Goal: Transaction & Acquisition: Purchase product/service

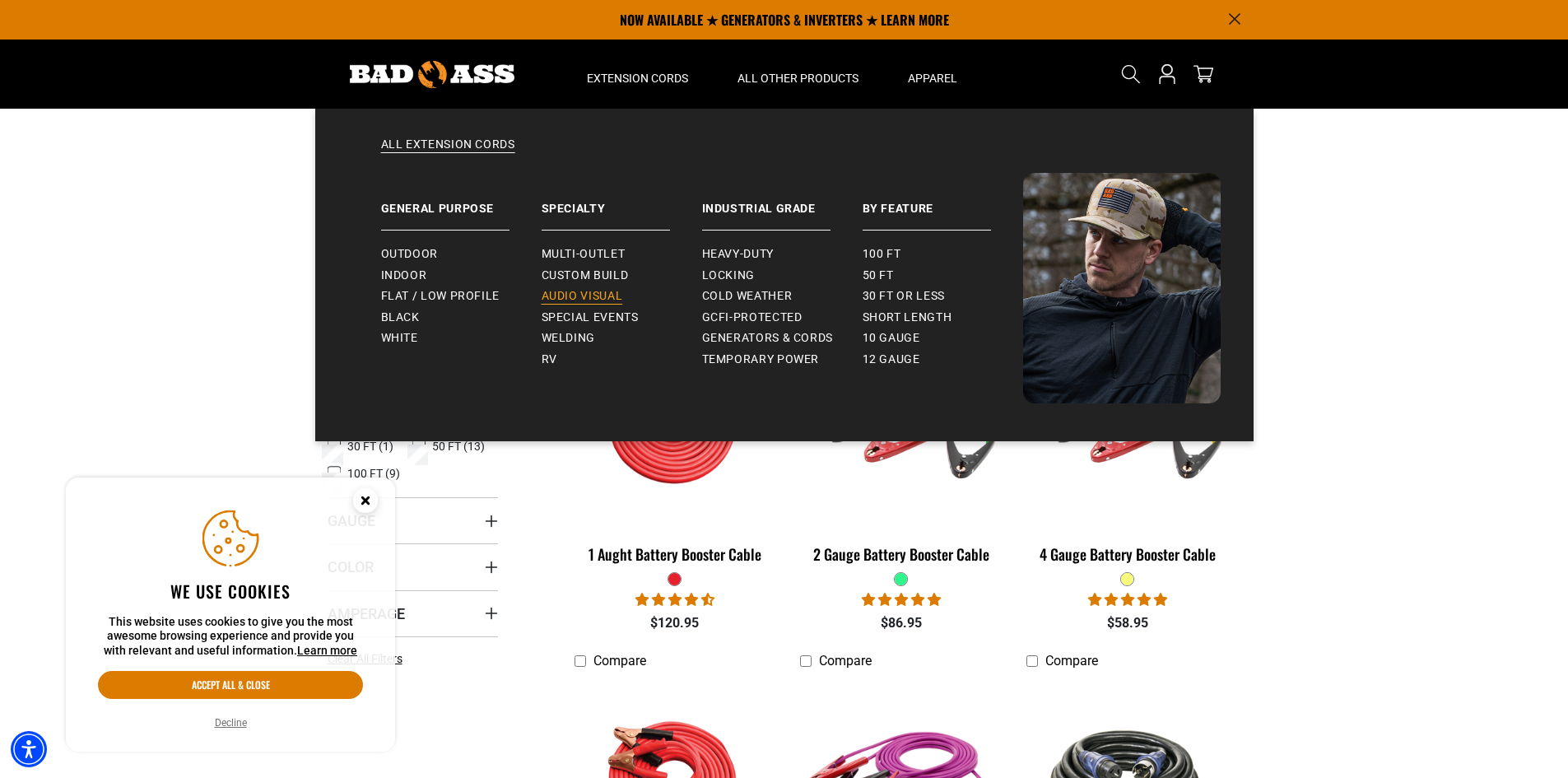
click at [585, 302] on span "Audio Visual" at bounding box center [582, 297] width 82 height 15
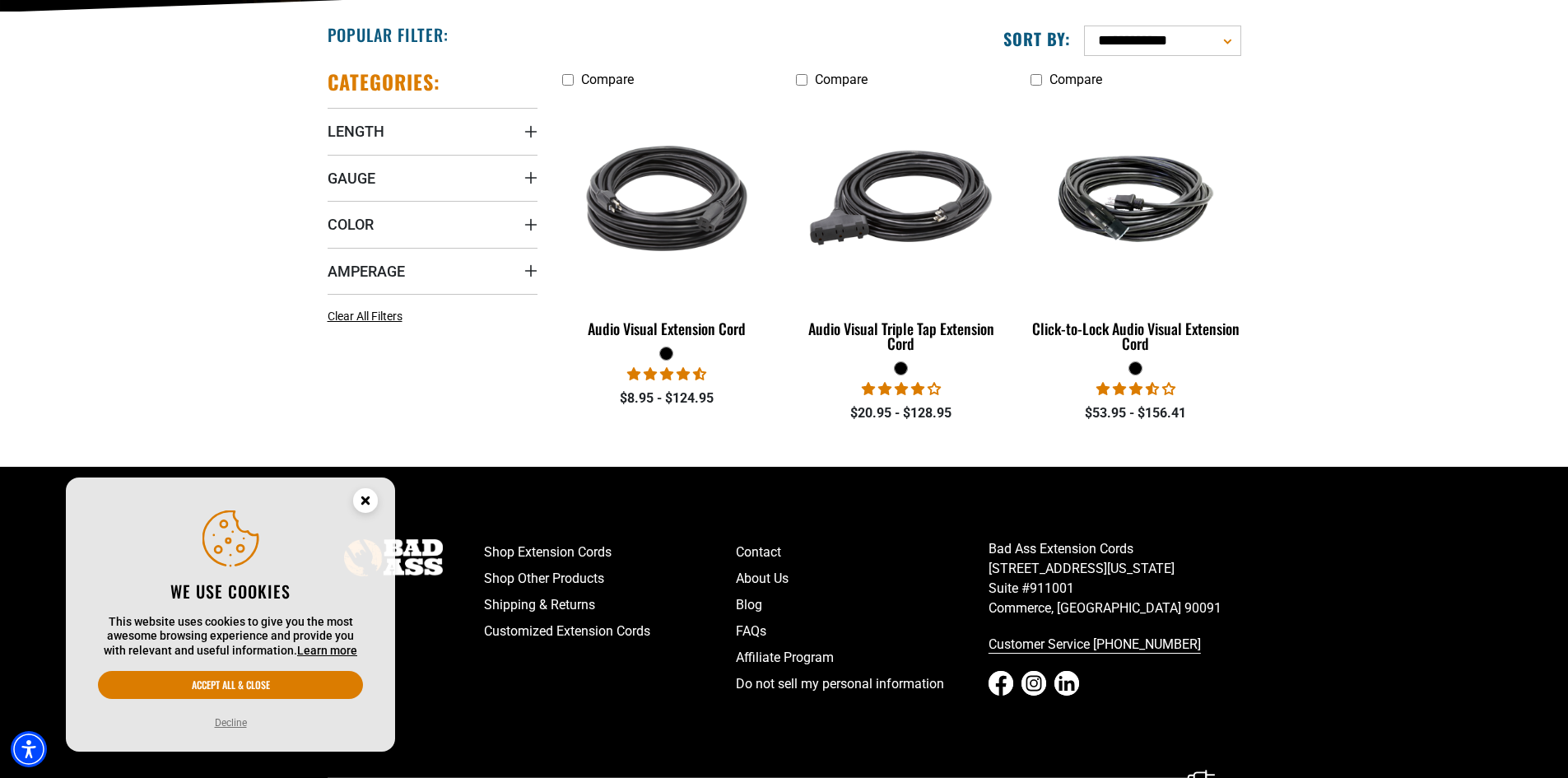
scroll to position [412, 0]
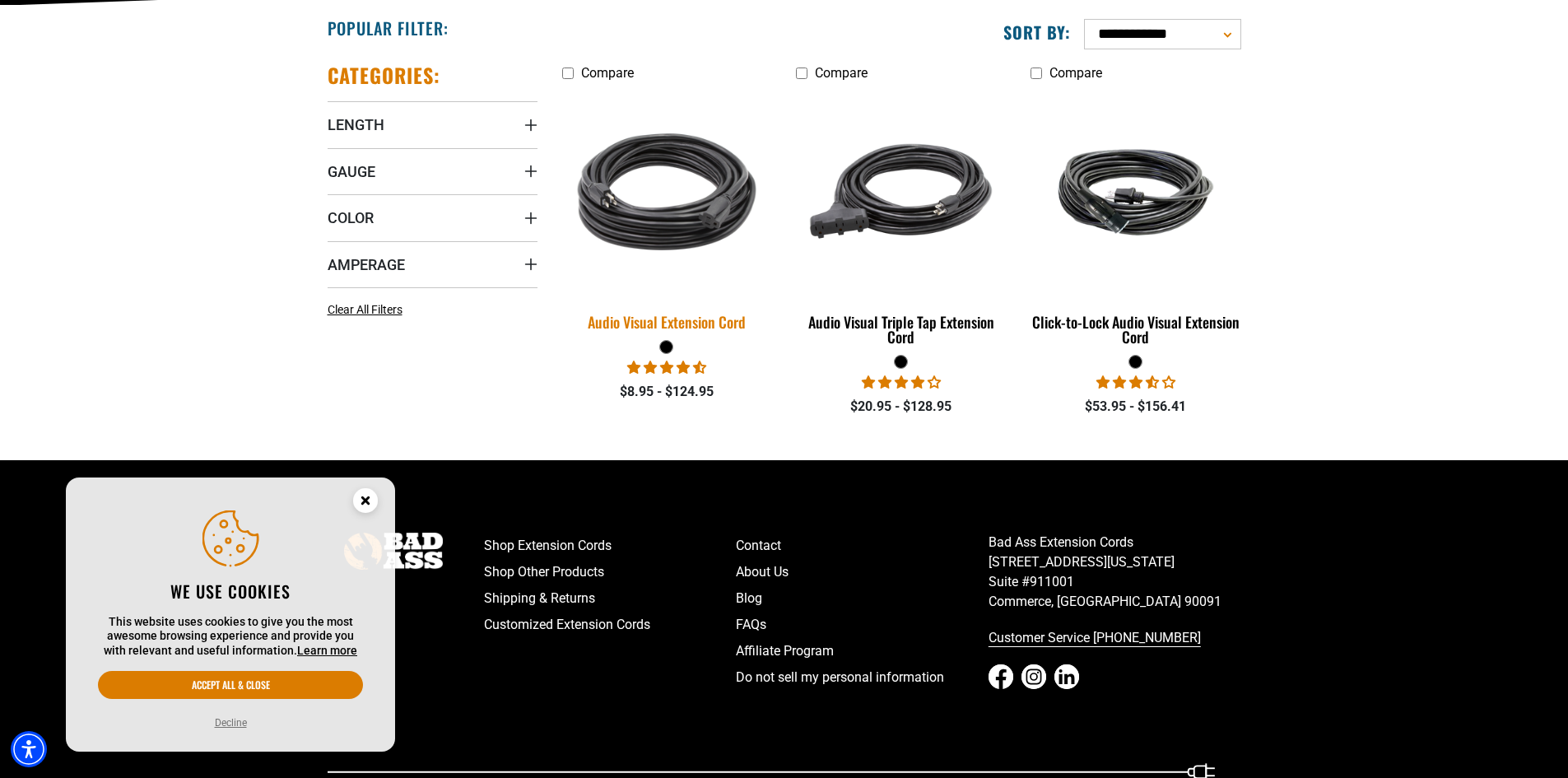
click at [660, 314] on div "Audio Visual Extension Cord" at bounding box center [667, 322] width 210 height 15
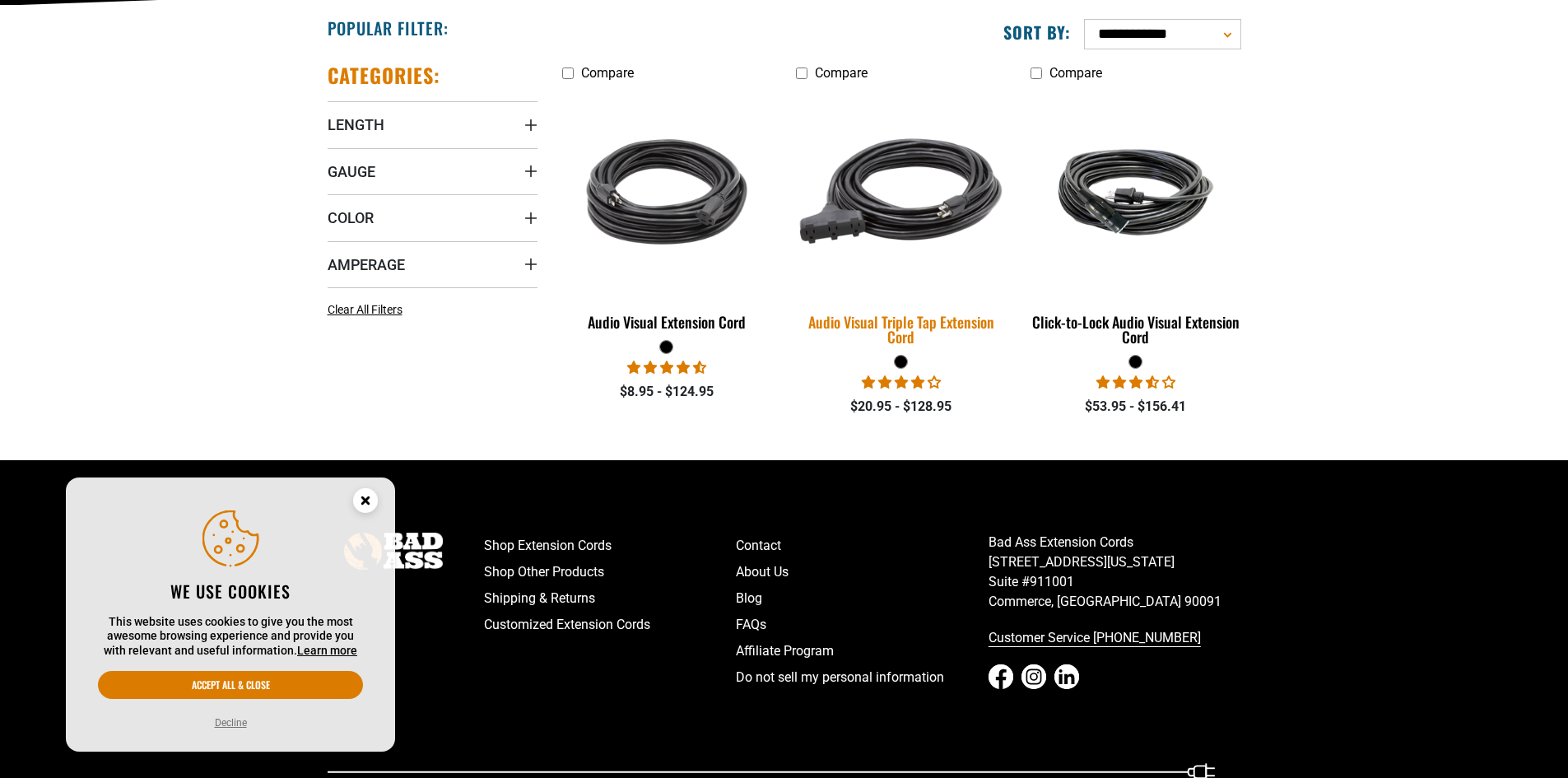
click at [899, 187] on img at bounding box center [902, 192] width 230 height 211
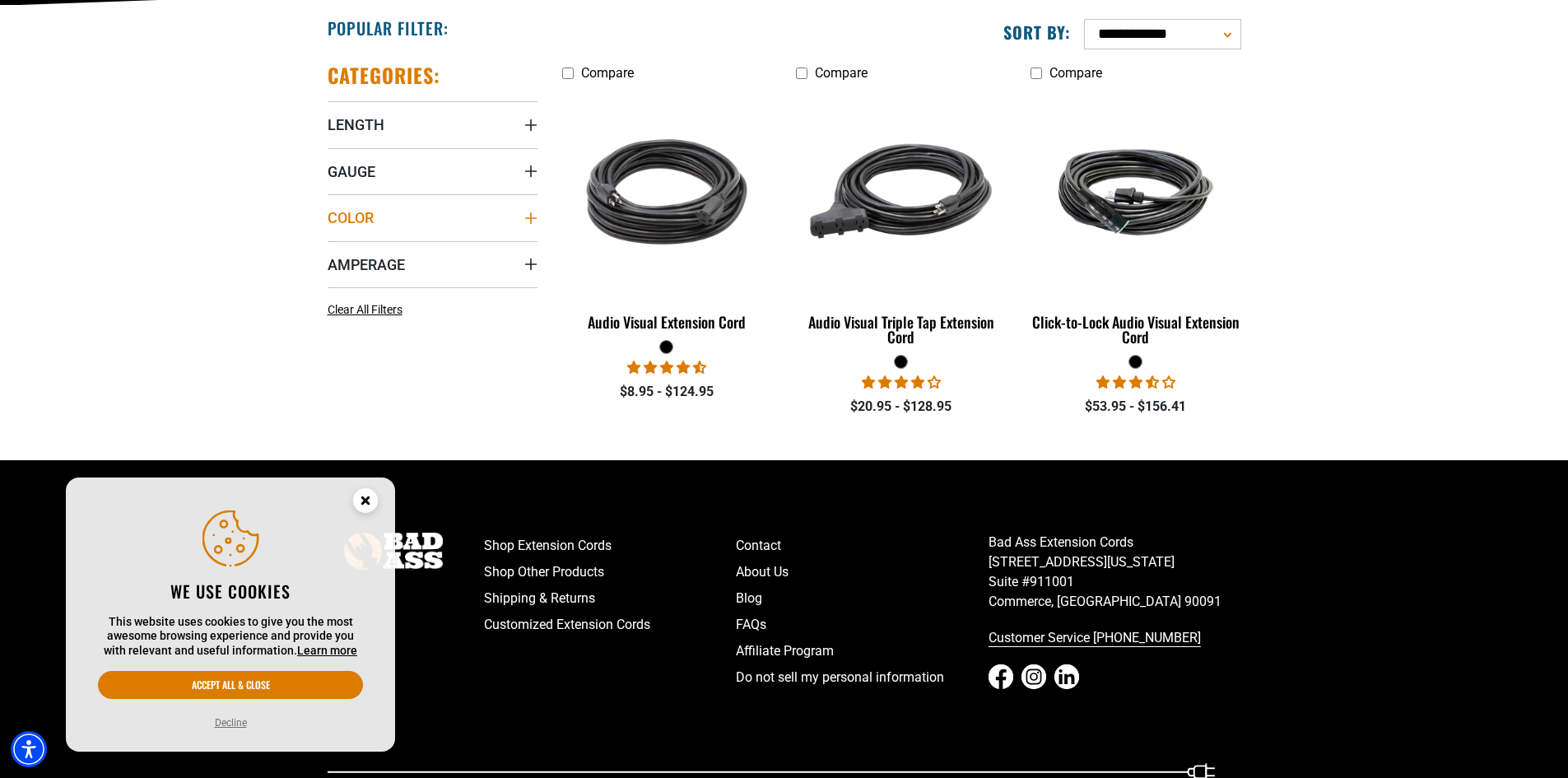
click at [519, 213] on summary "Color" at bounding box center [433, 217] width 210 height 46
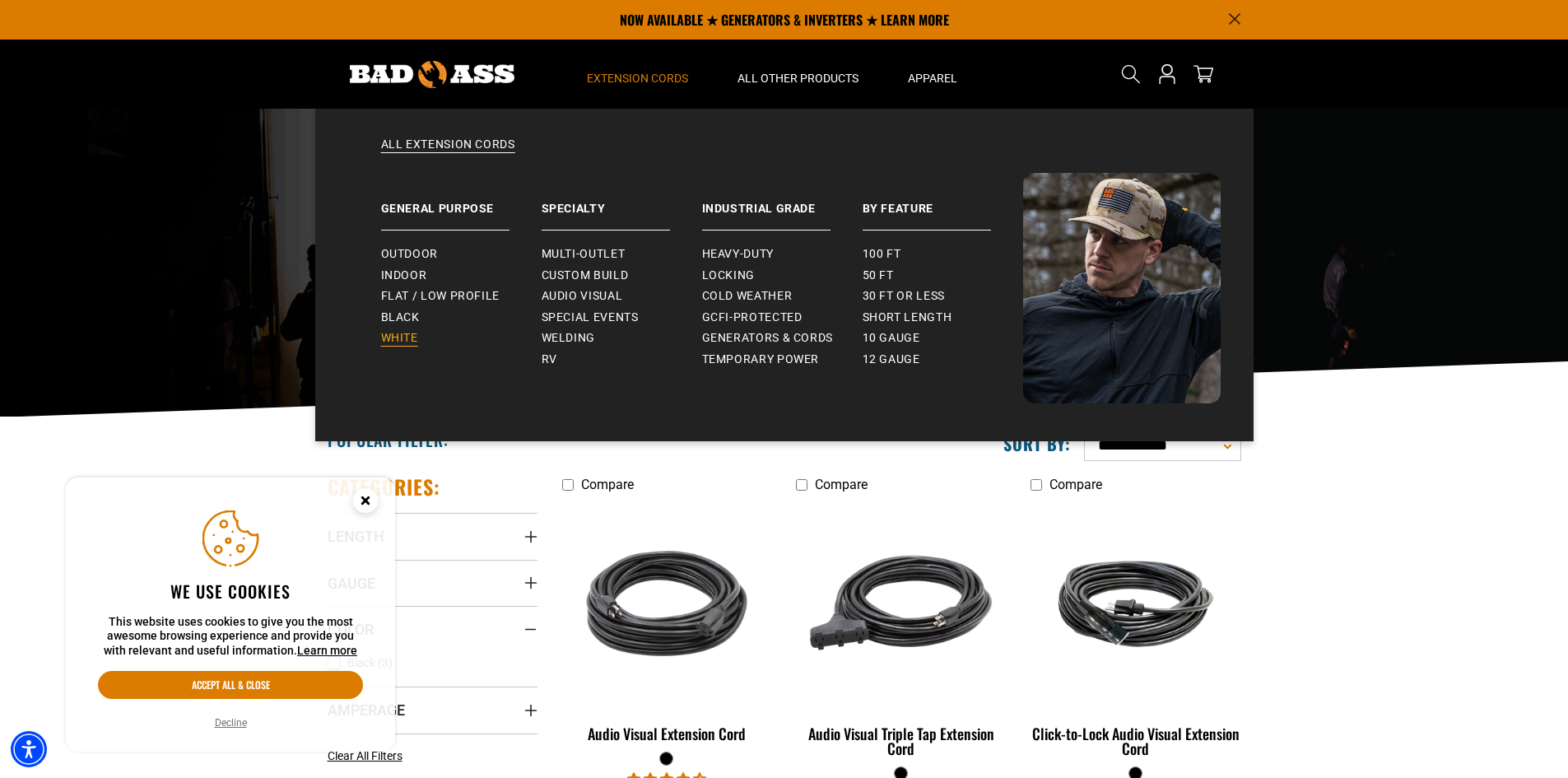
click at [409, 337] on span "White" at bounding box center [400, 339] width 37 height 15
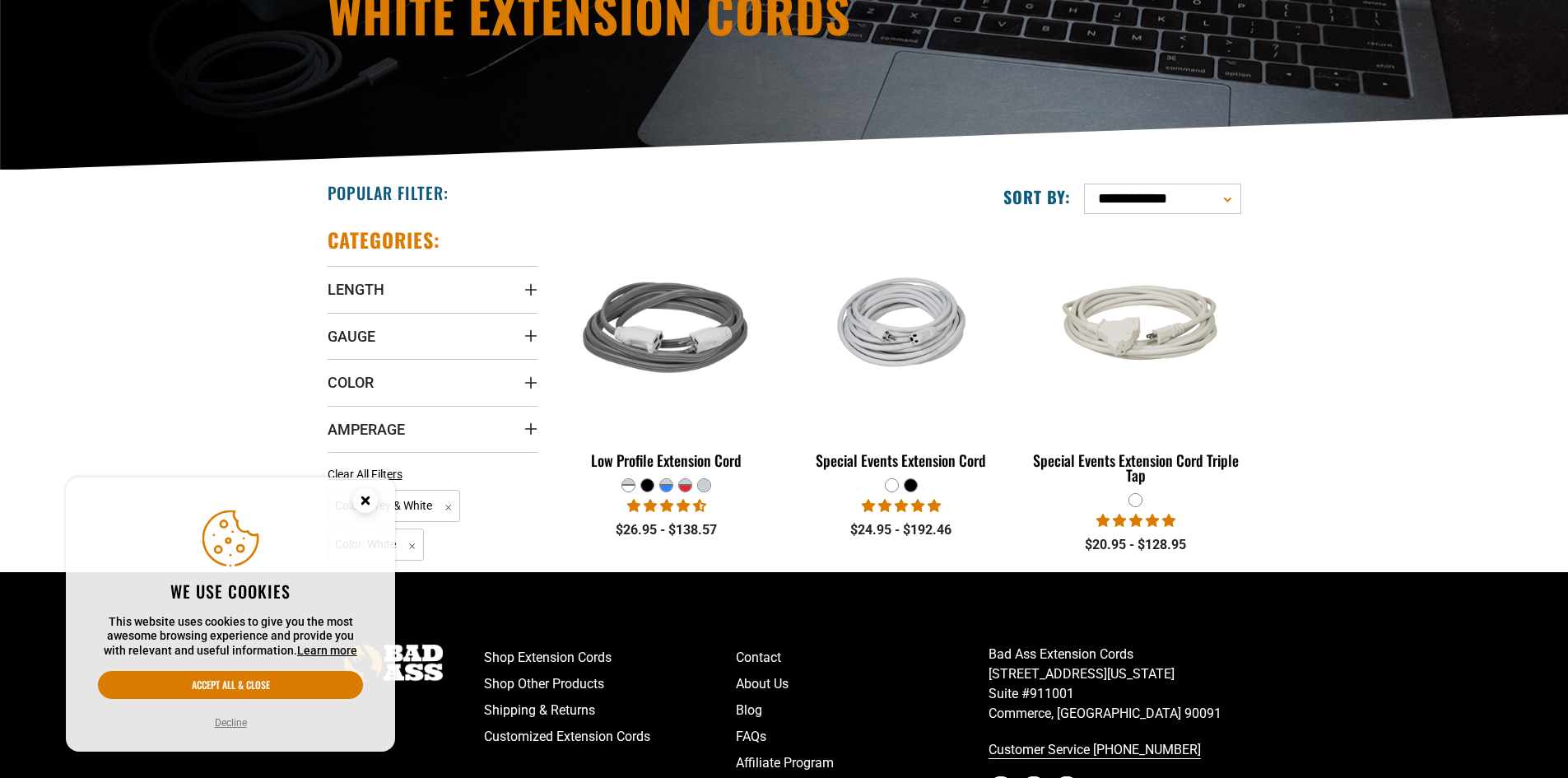
scroll to position [247, 0]
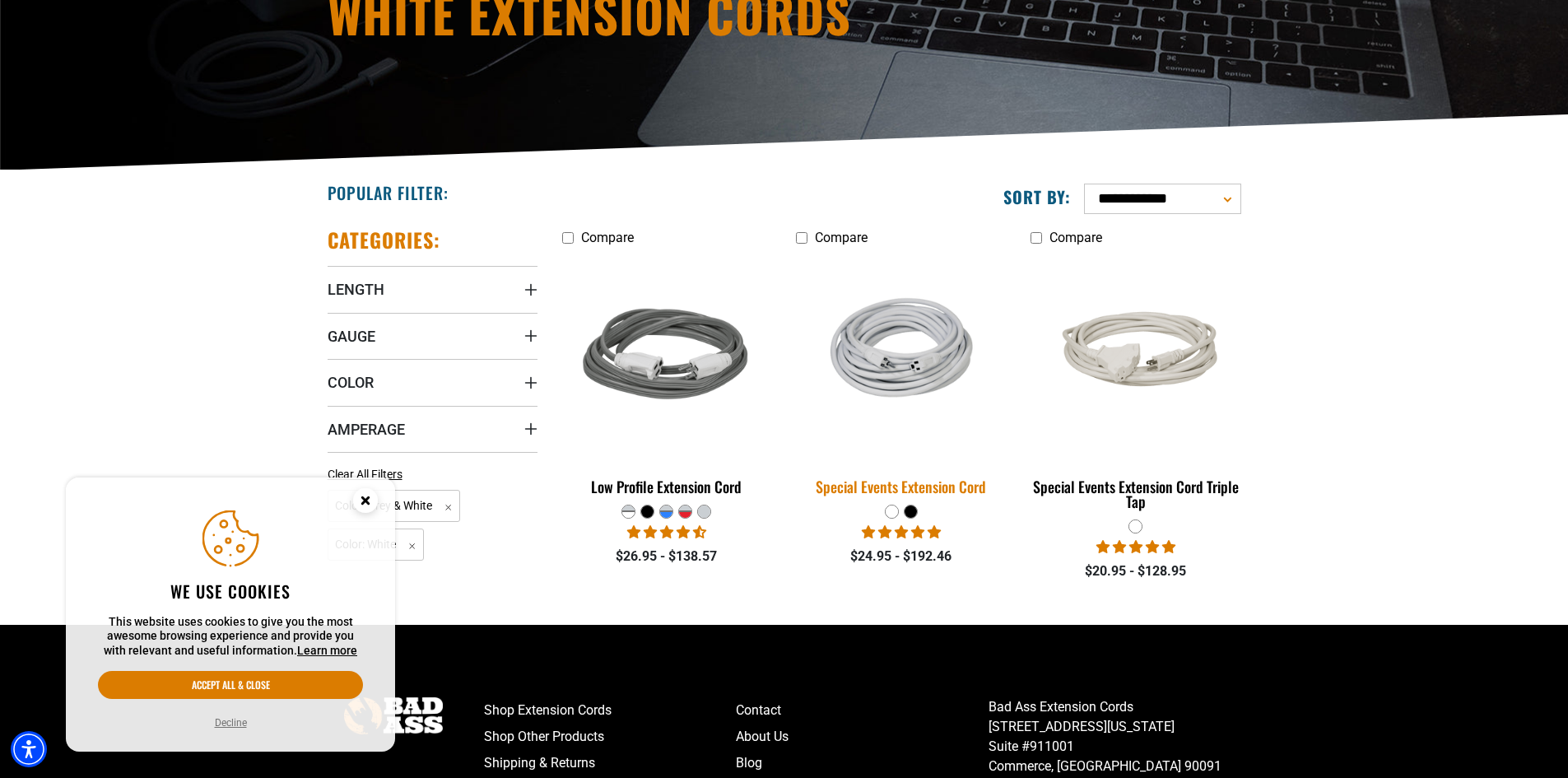
click at [918, 363] on img at bounding box center [902, 356] width 230 height 151
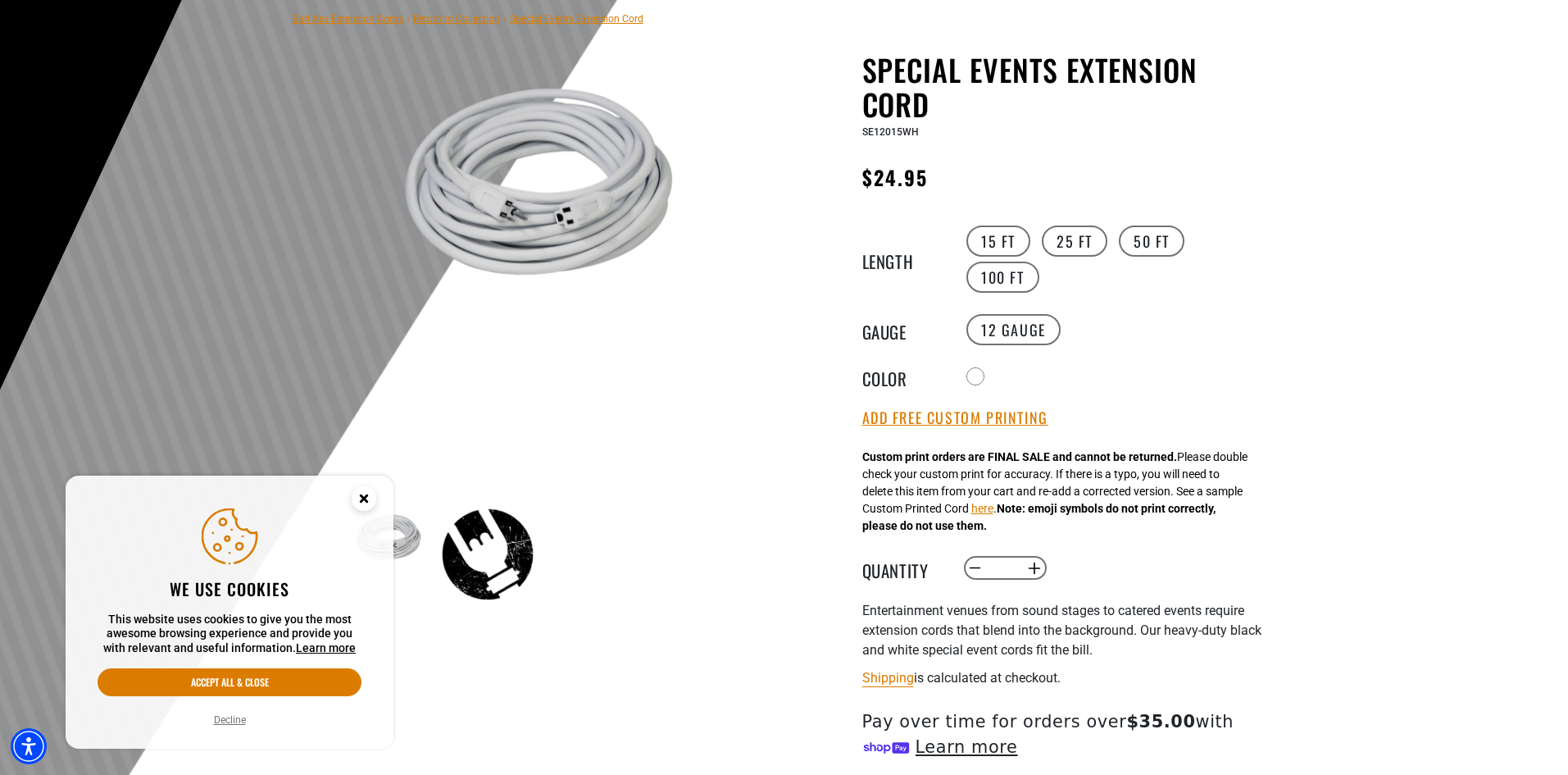
scroll to position [164, 0]
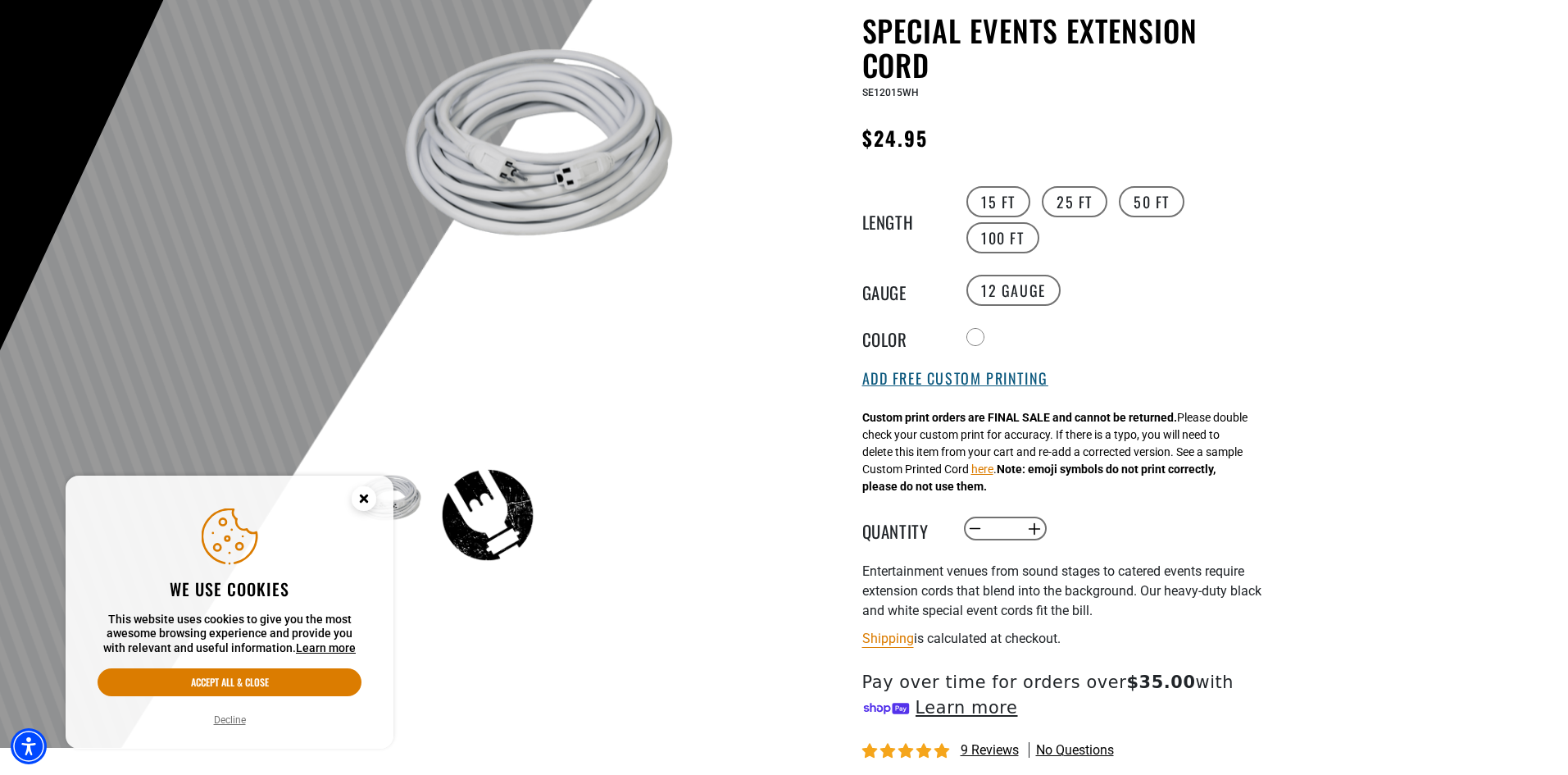
click at [897, 385] on button "Add Free Custom Printing" at bounding box center [956, 379] width 186 height 18
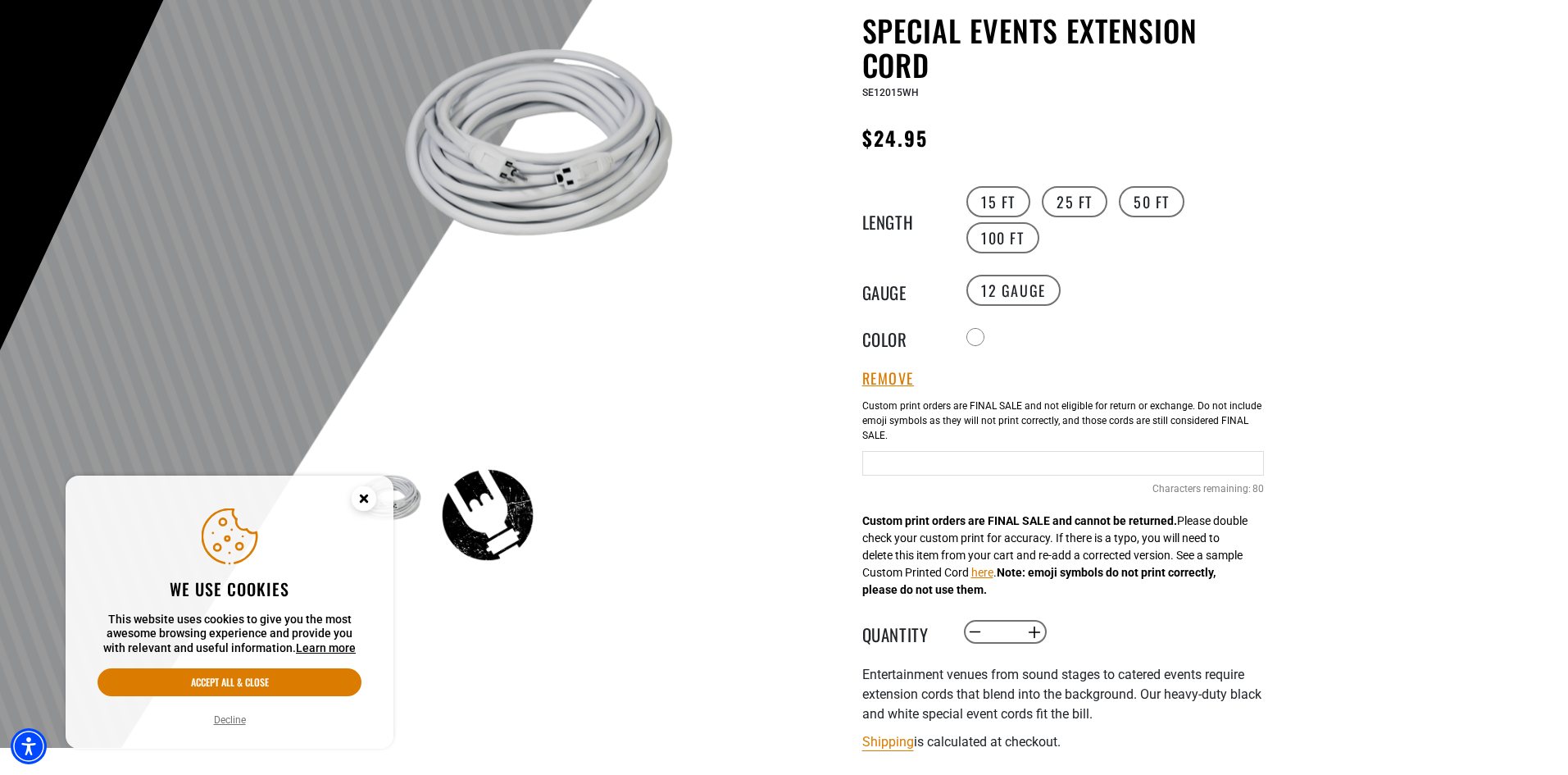
click at [939, 461] on input "Text field" at bounding box center [1063, 463] width 402 height 24
click at [1071, 202] on label "25 FT" at bounding box center [1074, 201] width 65 height 31
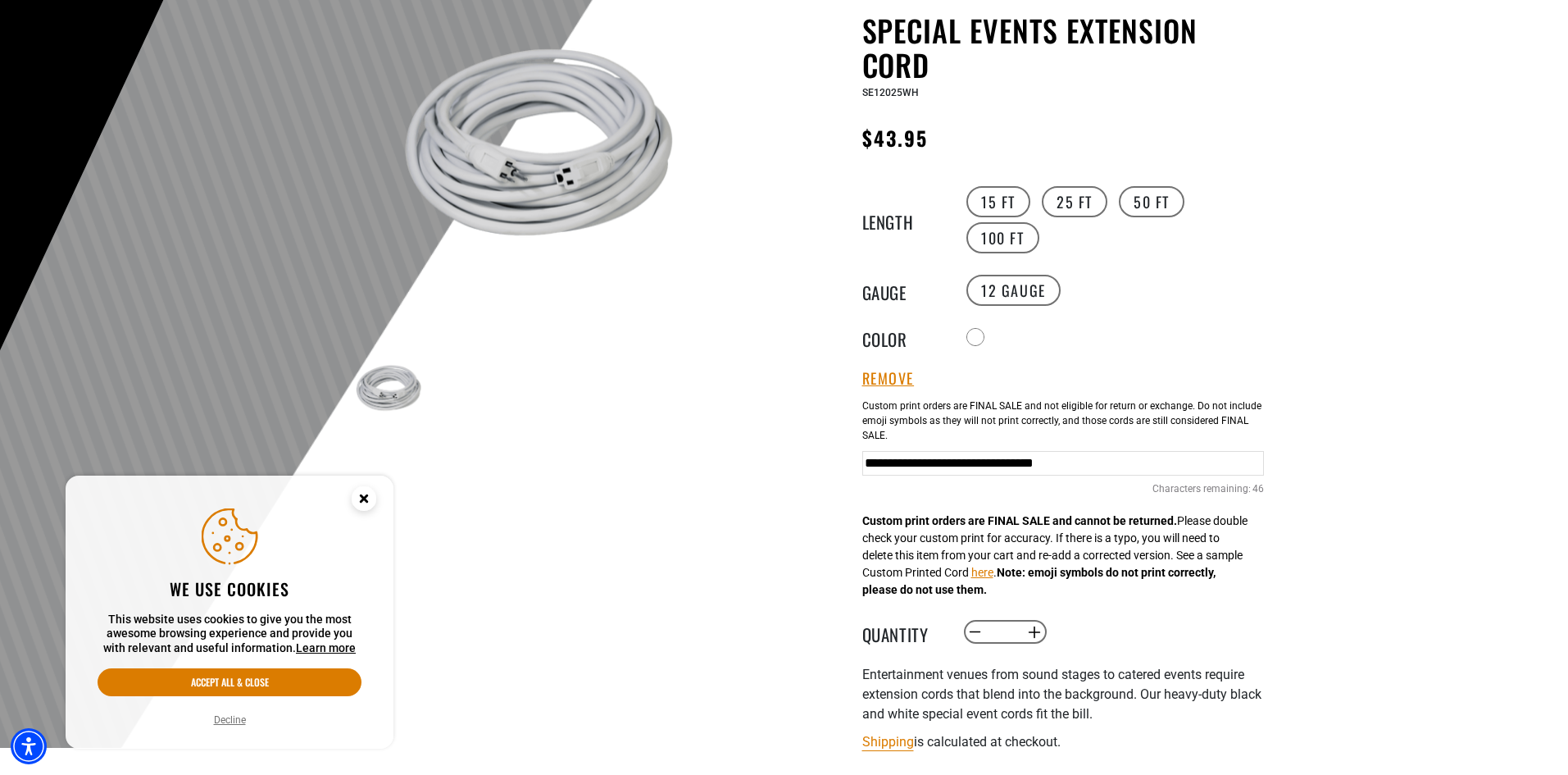
click at [867, 457] on input "**********" at bounding box center [1063, 463] width 402 height 24
drag, startPoint x: 1197, startPoint y: 459, endPoint x: 1275, endPoint y: 462, distance: 78.1
click at [1287, 462] on section "Bad Ass Extension Cords › Return to Collection › Special Events Extension Cord …" at bounding box center [784, 514] width 1568 height 1140
click at [1257, 462] on input "**********" at bounding box center [1063, 463] width 402 height 24
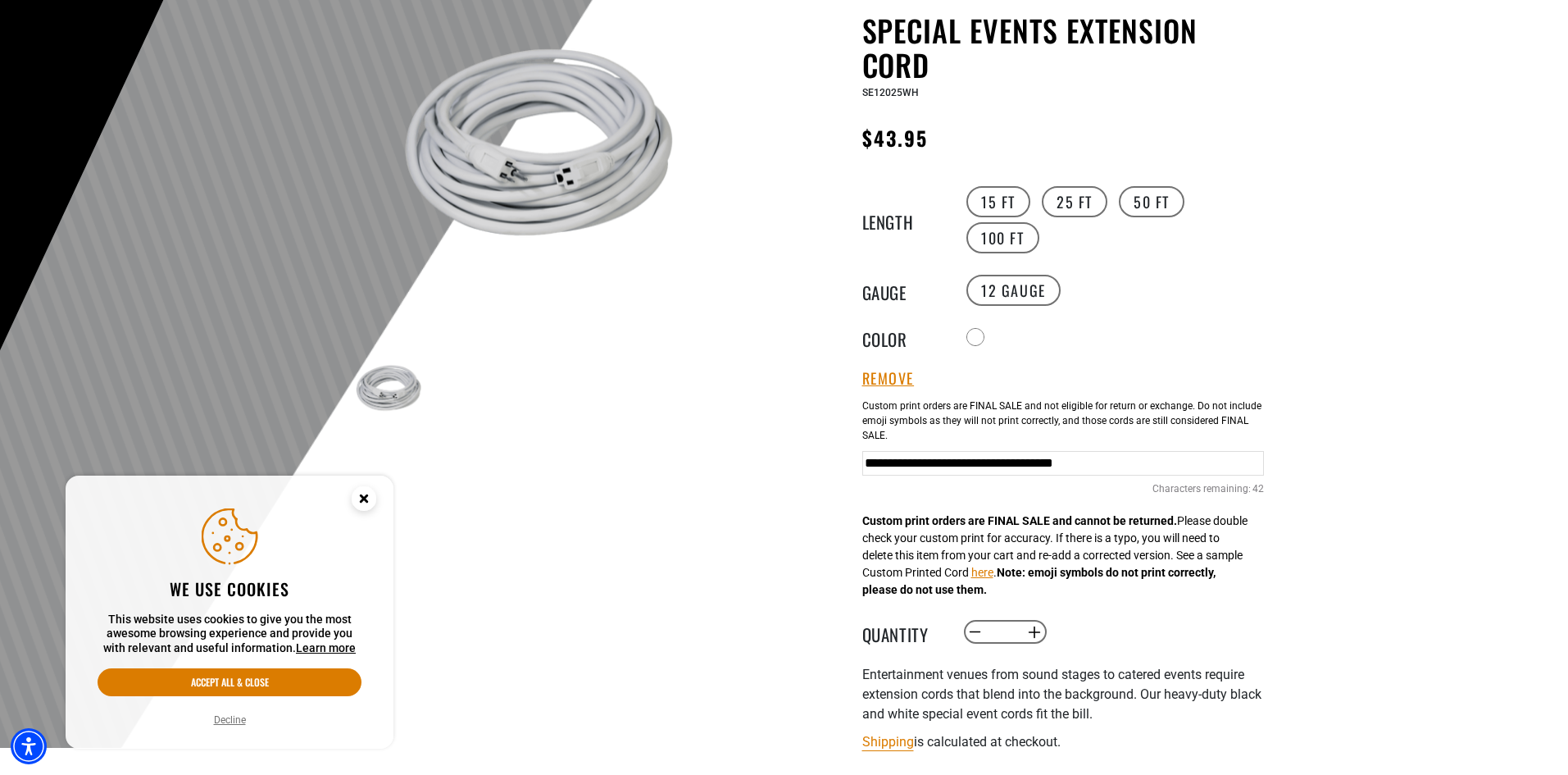
drag, startPoint x: 1251, startPoint y: 464, endPoint x: 1265, endPoint y: 471, distance: 15.7
click at [1250, 464] on input "**********" at bounding box center [1063, 463] width 402 height 24
type input "**********"
click at [1035, 634] on button "Increase quantity for Special Events Extension Cord" at bounding box center [1034, 632] width 25 height 28
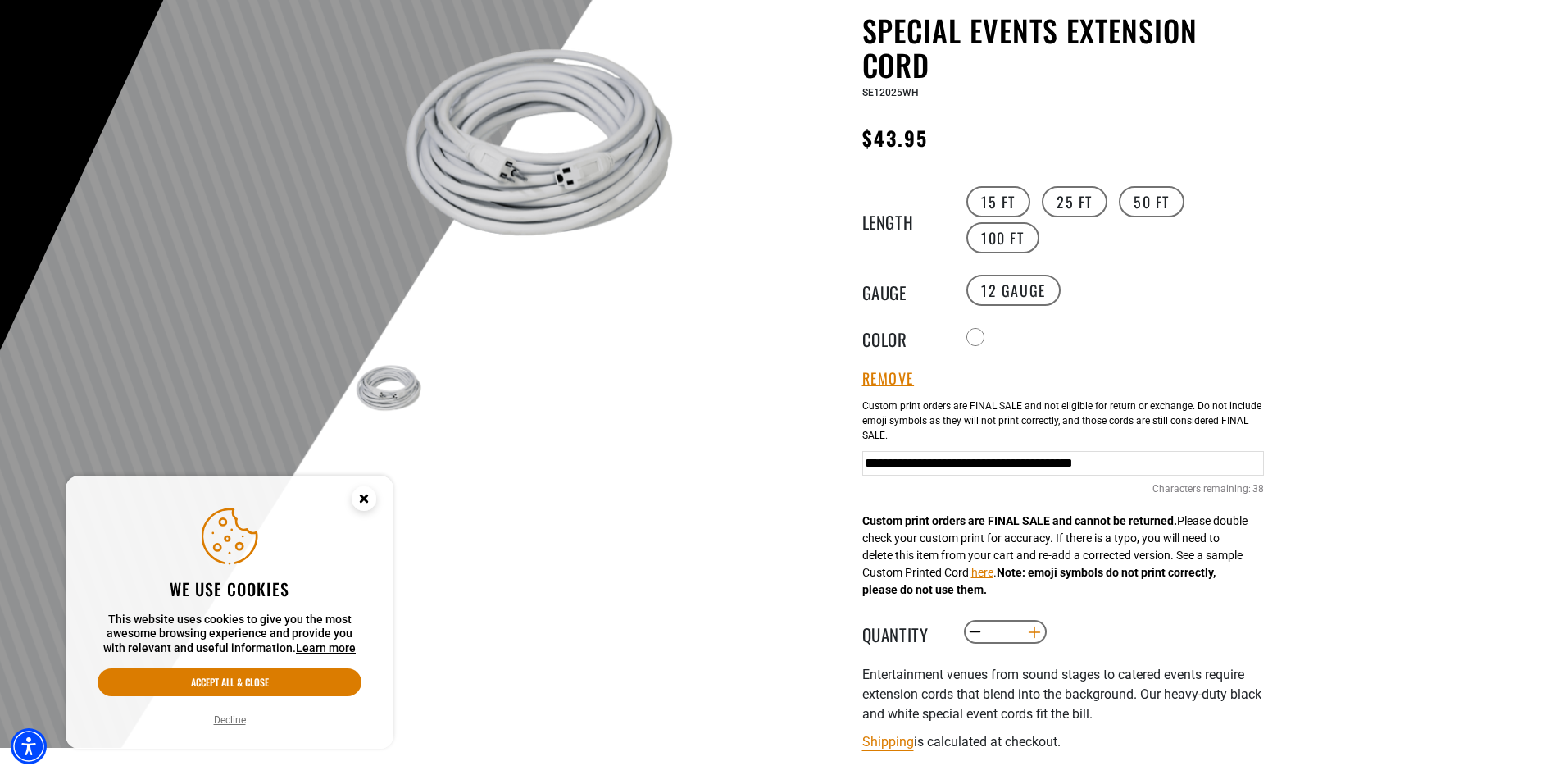
click at [1035, 634] on button "Increase quantity for Special Events Extension Cord" at bounding box center [1034, 632] width 25 height 28
click at [1034, 634] on button "Increase quantity for Special Events Extension Cord" at bounding box center [1034, 632] width 25 height 28
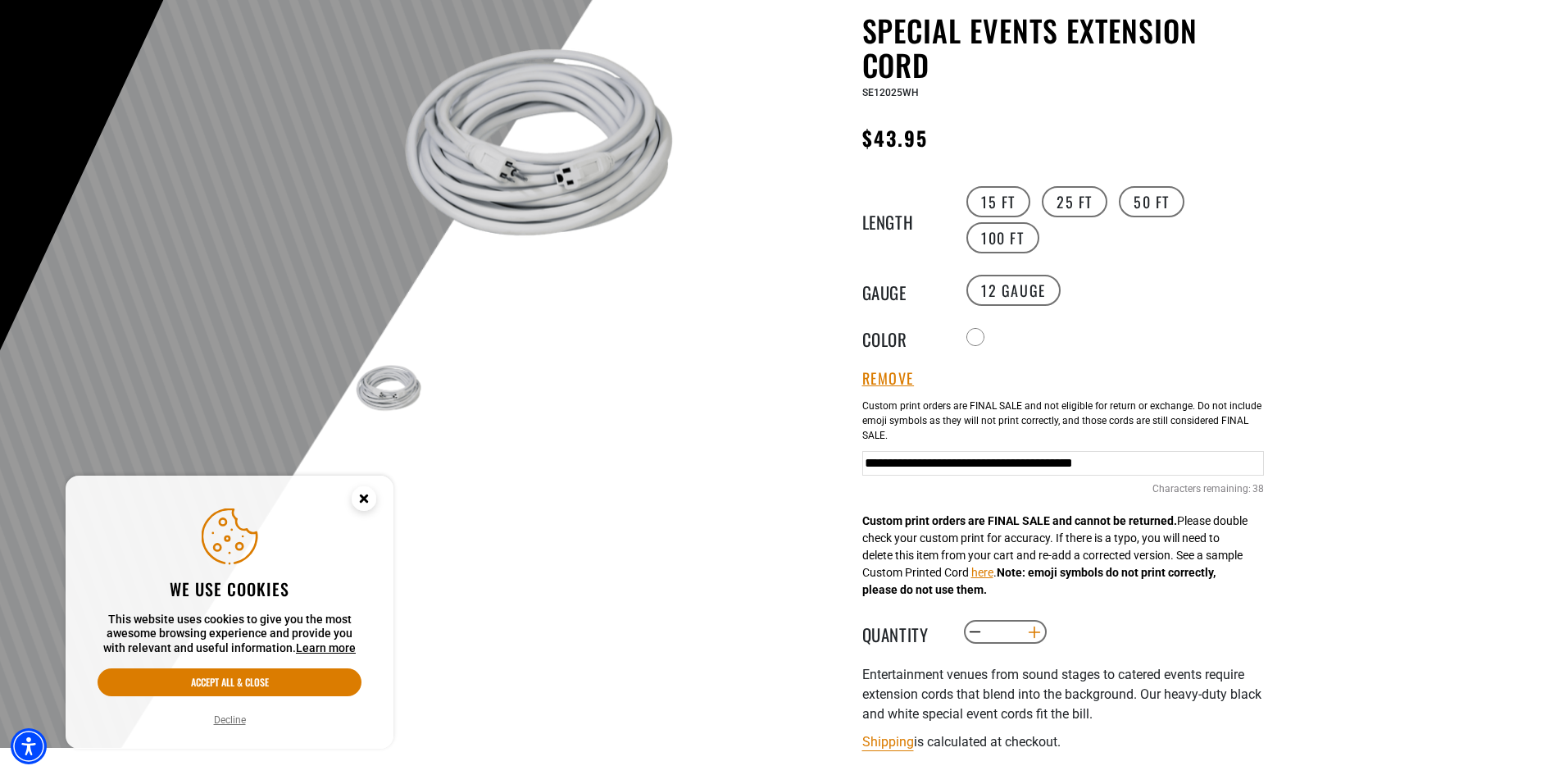
click at [1034, 634] on button "Increase quantity for Special Events Extension Cord" at bounding box center [1034, 632] width 25 height 28
click at [1035, 634] on button "Increase quantity for Special Events Extension Cord" at bounding box center [1034, 632] width 25 height 28
type input "**"
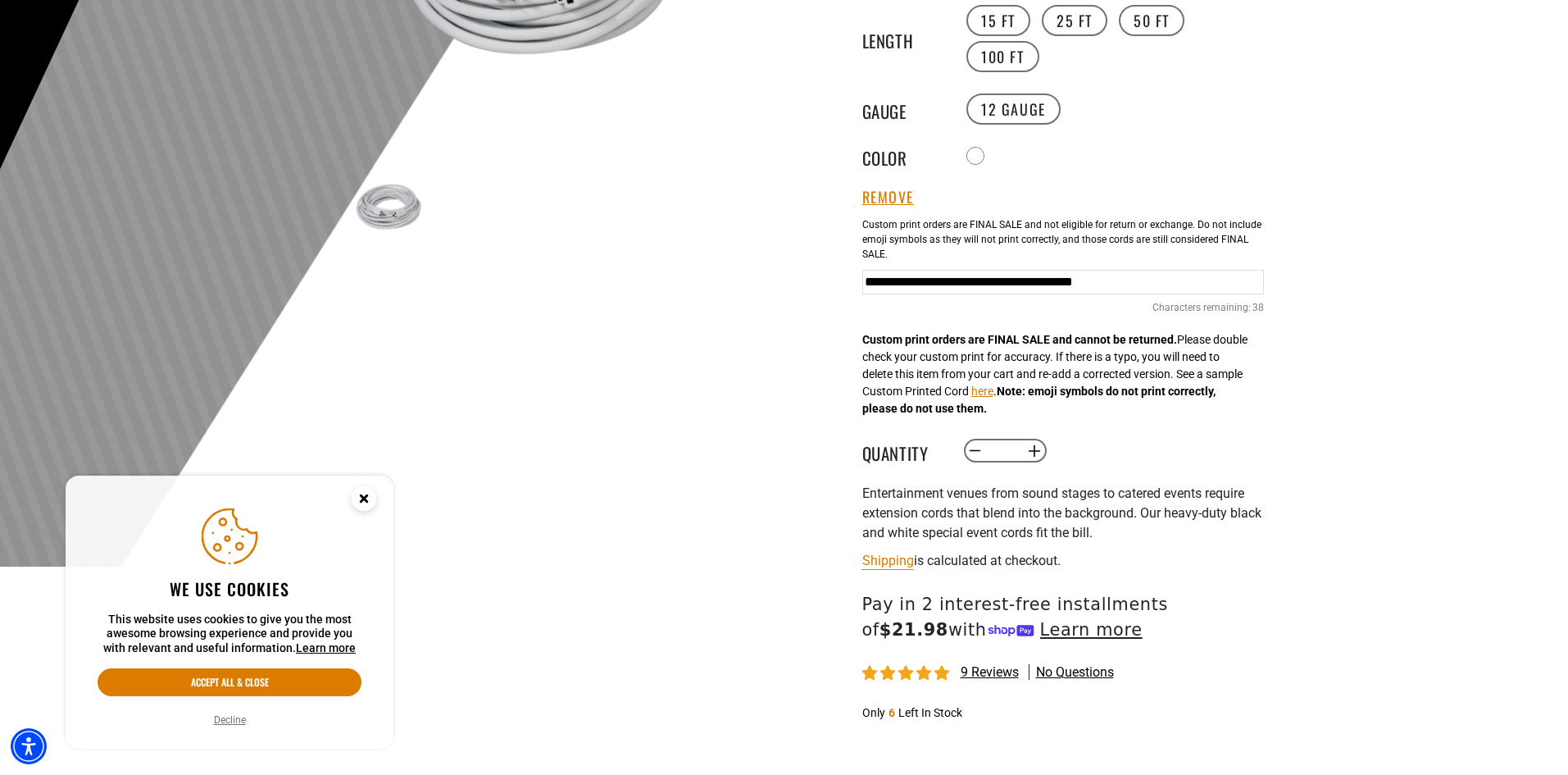
scroll to position [410, 0]
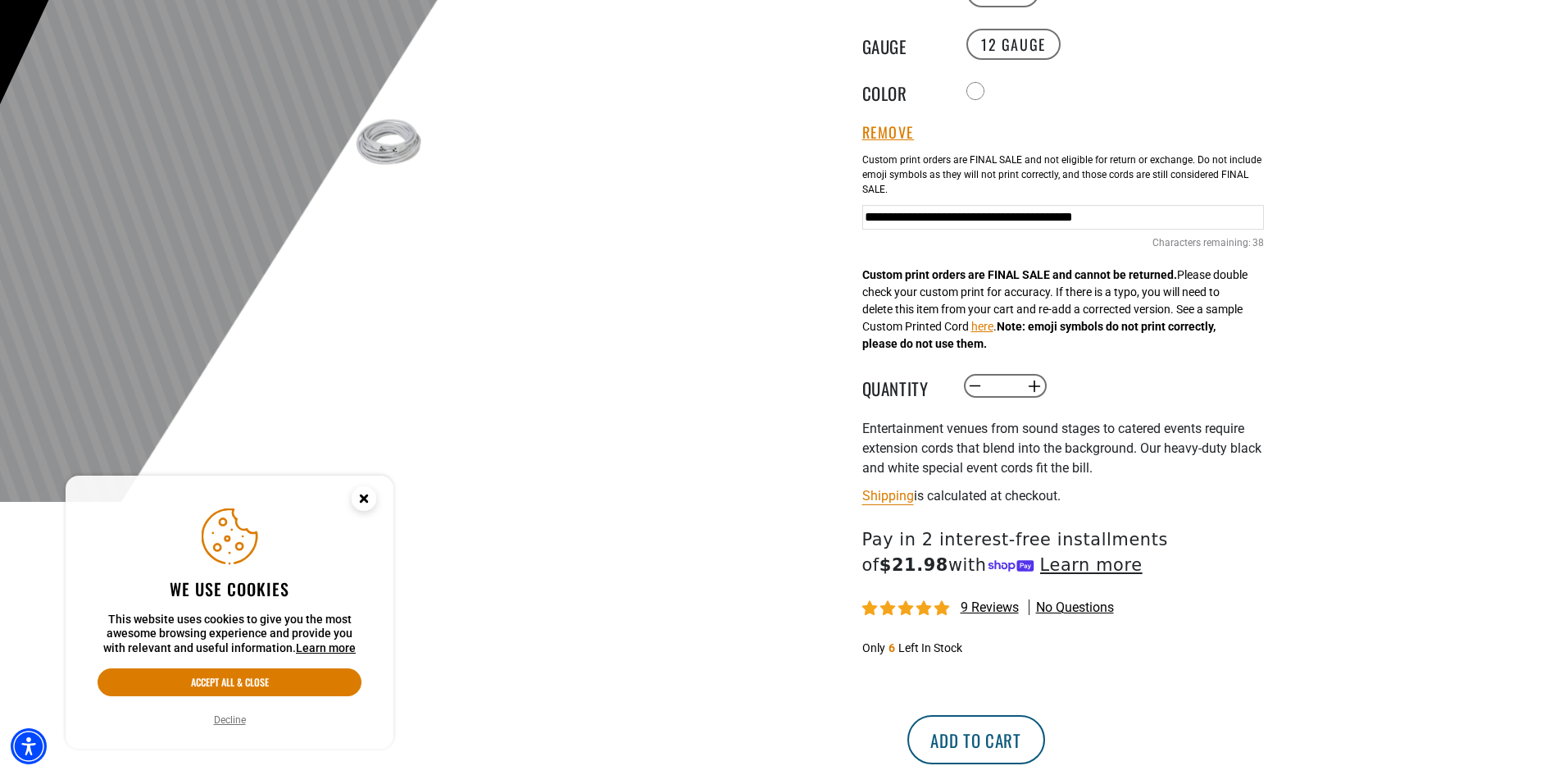
click at [1045, 736] on button "Add to cart" at bounding box center [976, 739] width 138 height 49
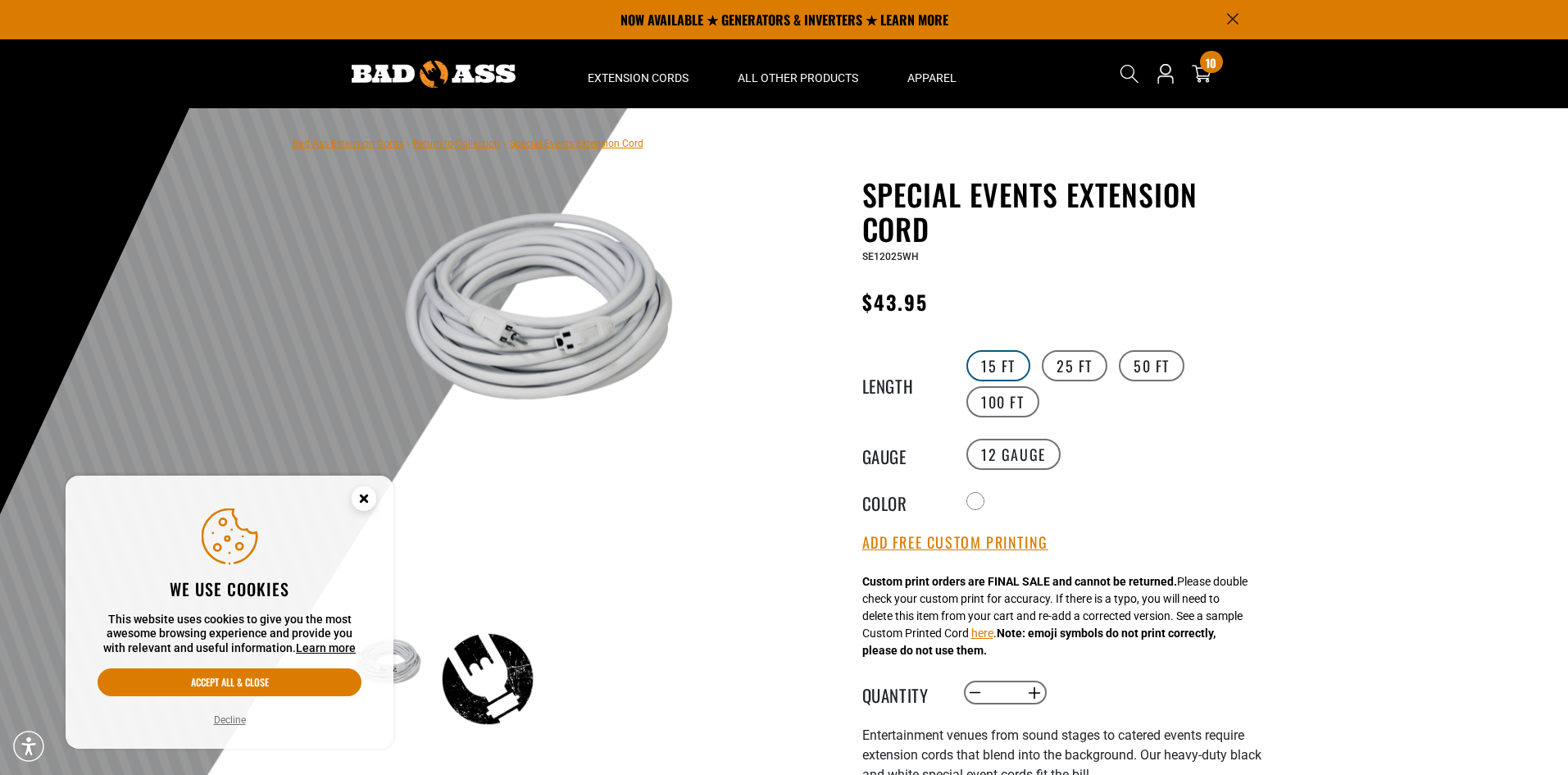
click at [1013, 363] on label "15 FT" at bounding box center [998, 365] width 64 height 31
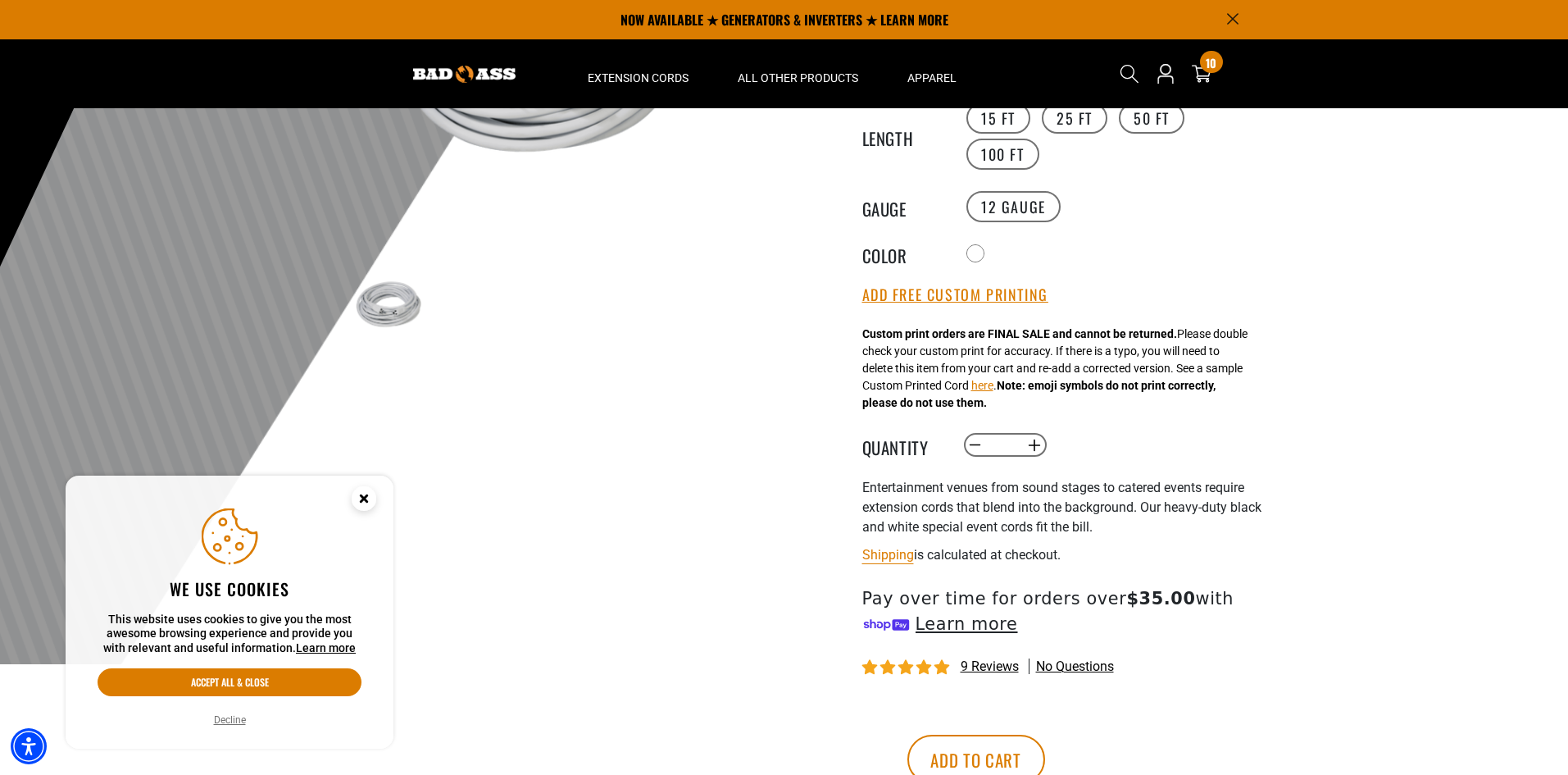
scroll to position [246, 0]
click at [935, 303] on button "Add Free Custom Printing" at bounding box center [956, 297] width 186 height 18
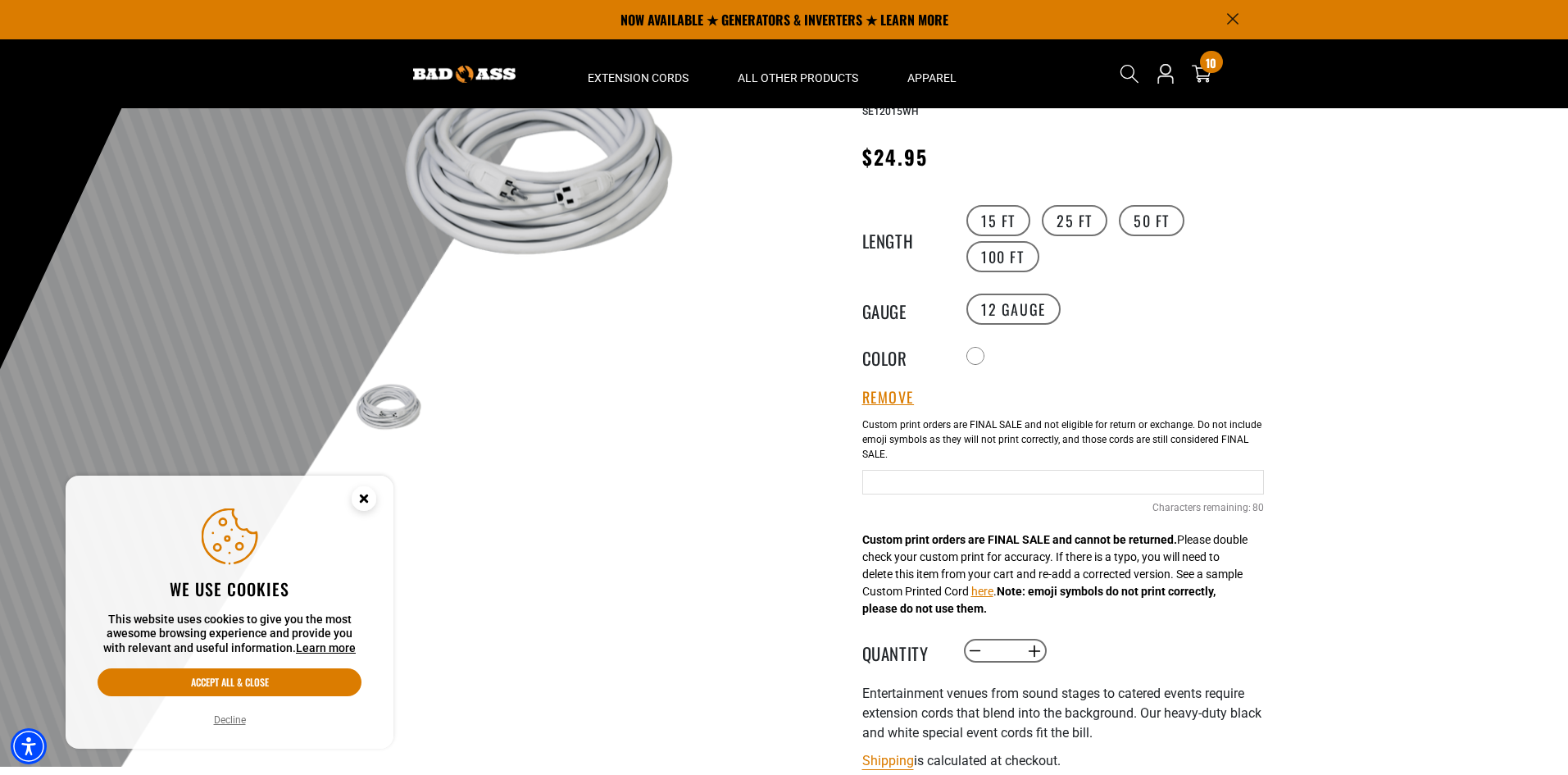
scroll to position [0, 0]
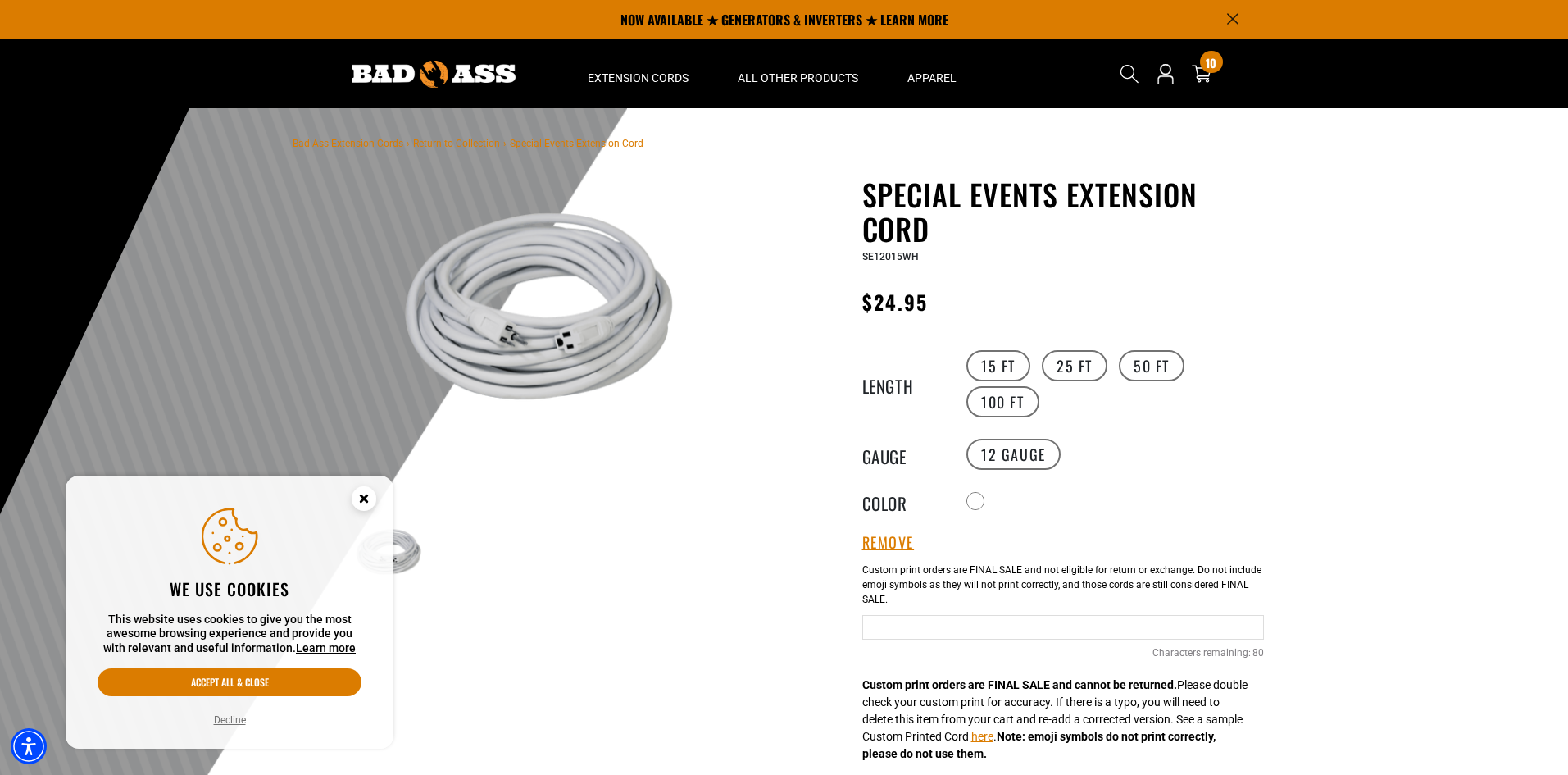
click at [889, 629] on input "Text field" at bounding box center [1063, 627] width 402 height 24
type input "**********"
drag, startPoint x: 935, startPoint y: 626, endPoint x: 1023, endPoint y: 665, distance: 96.3
click at [1189, 646] on div "**********" at bounding box center [1063, 624] width 402 height 141
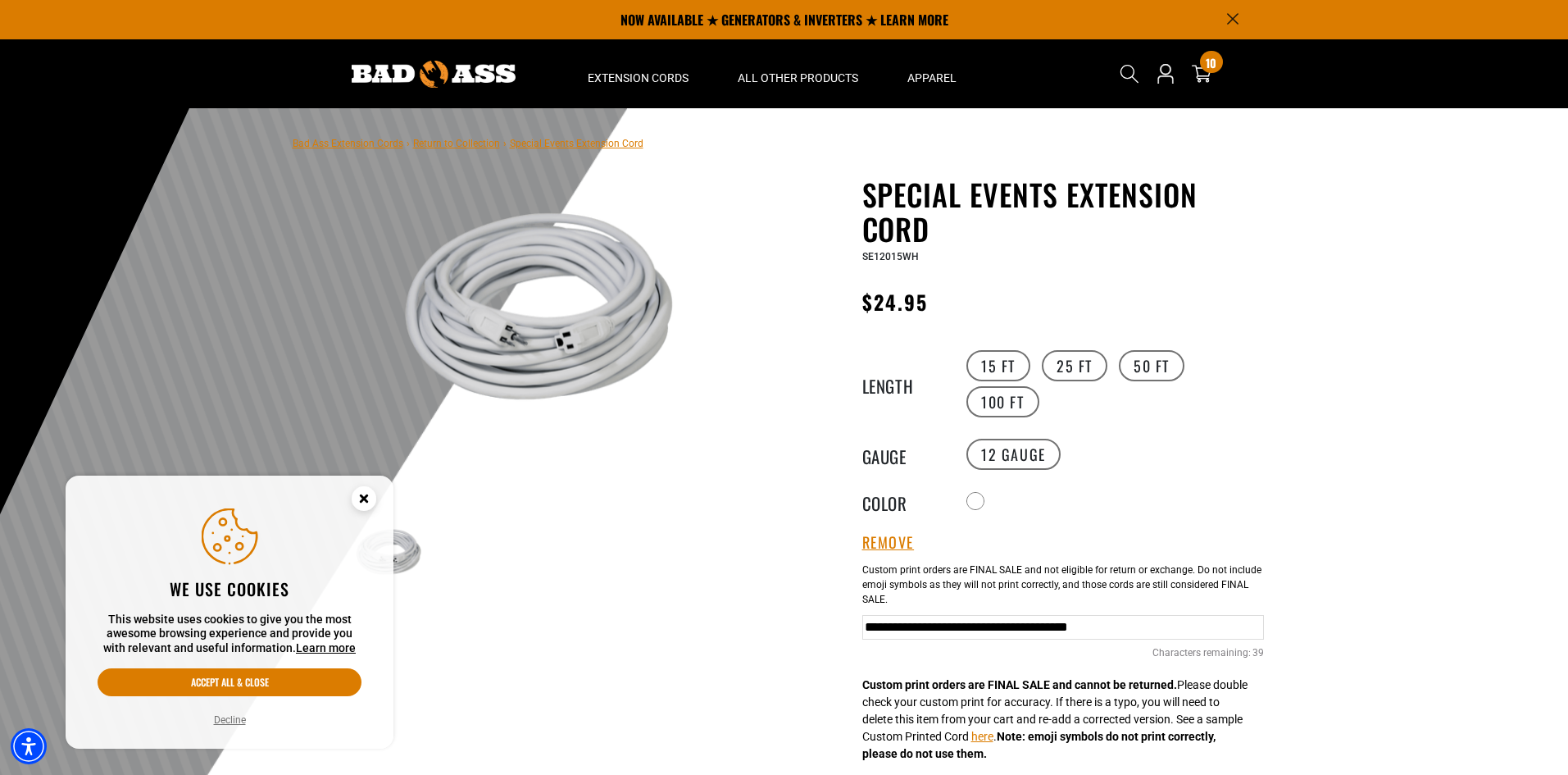
scroll to position [0, 0]
click at [653, 673] on main-product-gallery "1 of 2 Previous Next Previous Next 1 2 3 4 5" at bounding box center [538, 426] width 467 height 498
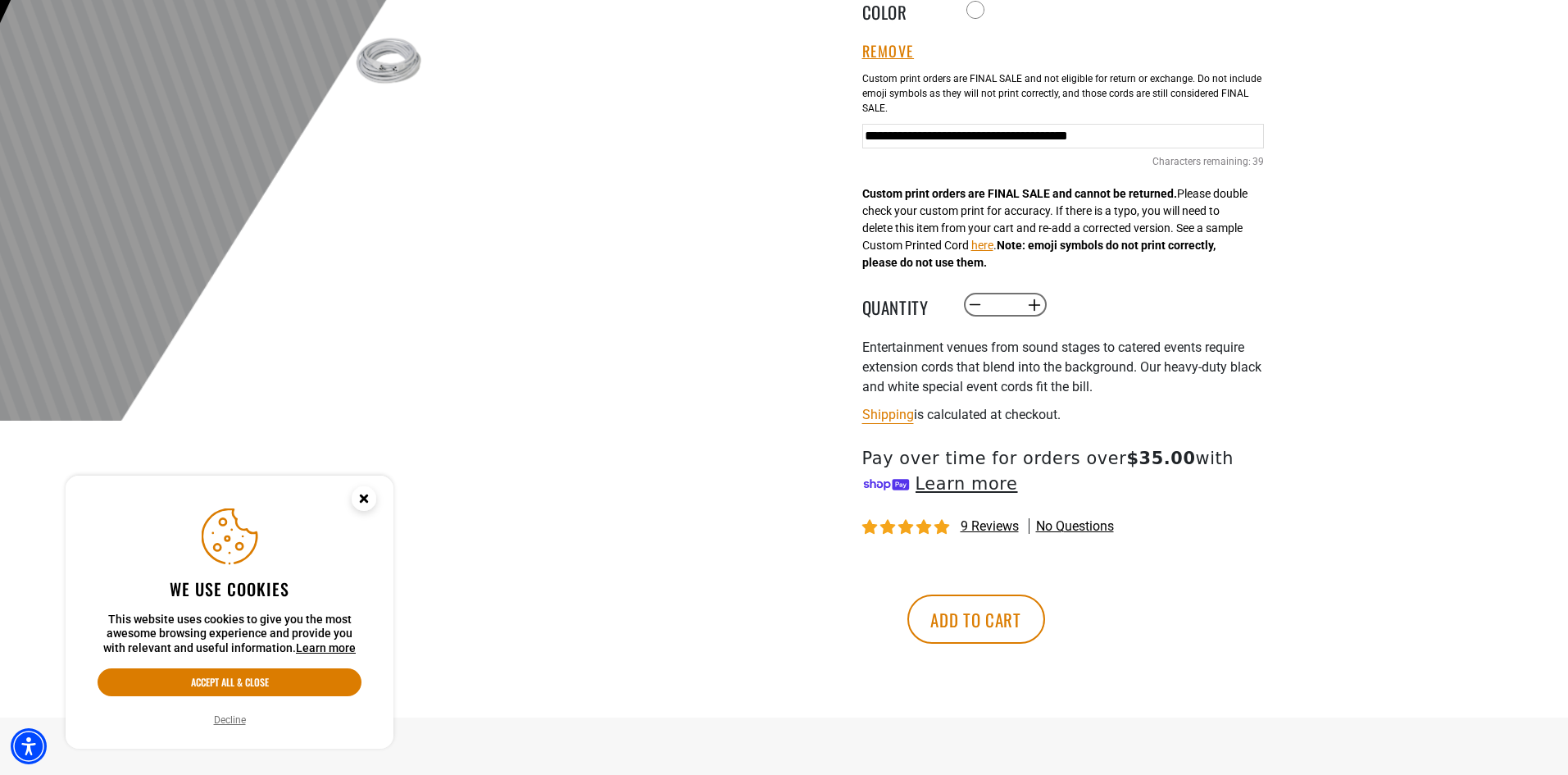
scroll to position [492, 0]
click at [1040, 301] on button "Increase quantity for Special Events Extension Cord" at bounding box center [1034, 304] width 25 height 28
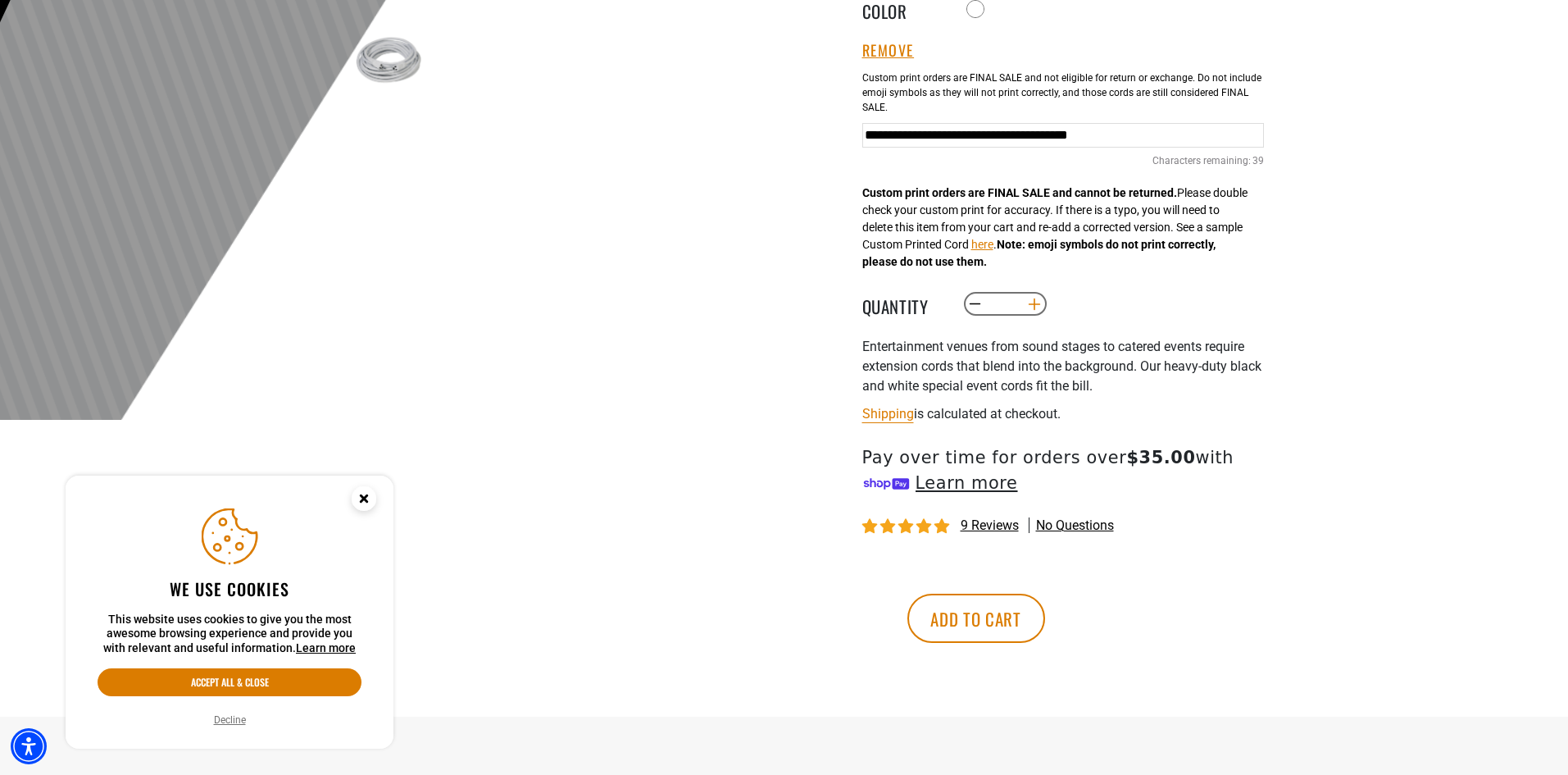
click at [1040, 301] on button "Increase quantity for Special Events Extension Cord" at bounding box center [1034, 304] width 25 height 28
click at [1032, 307] on button "Increase quantity for Special Events Extension Cord" at bounding box center [1034, 304] width 25 height 28
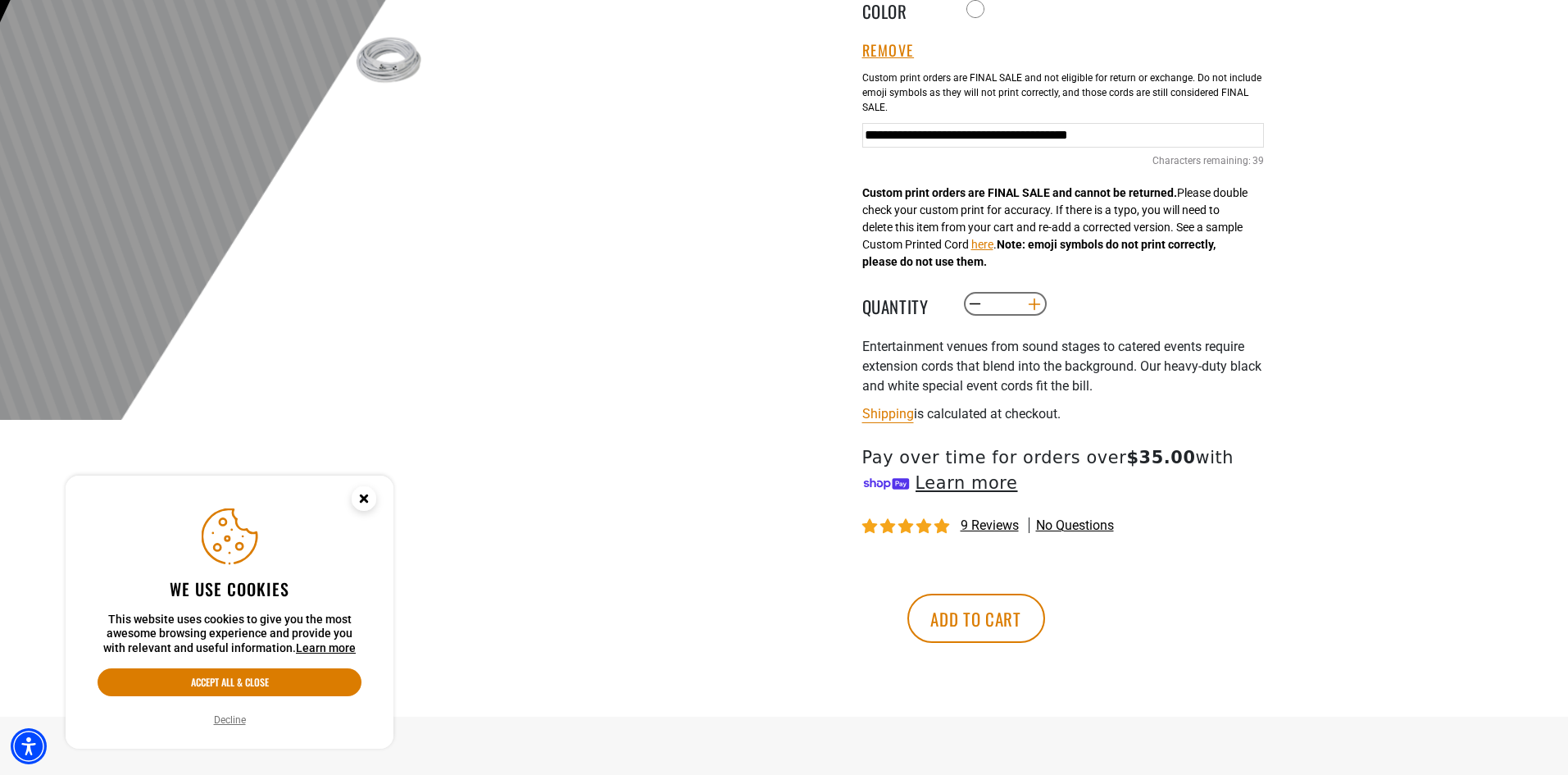
type input "**"
click at [1045, 629] on button "Add to cart" at bounding box center [976, 618] width 138 height 49
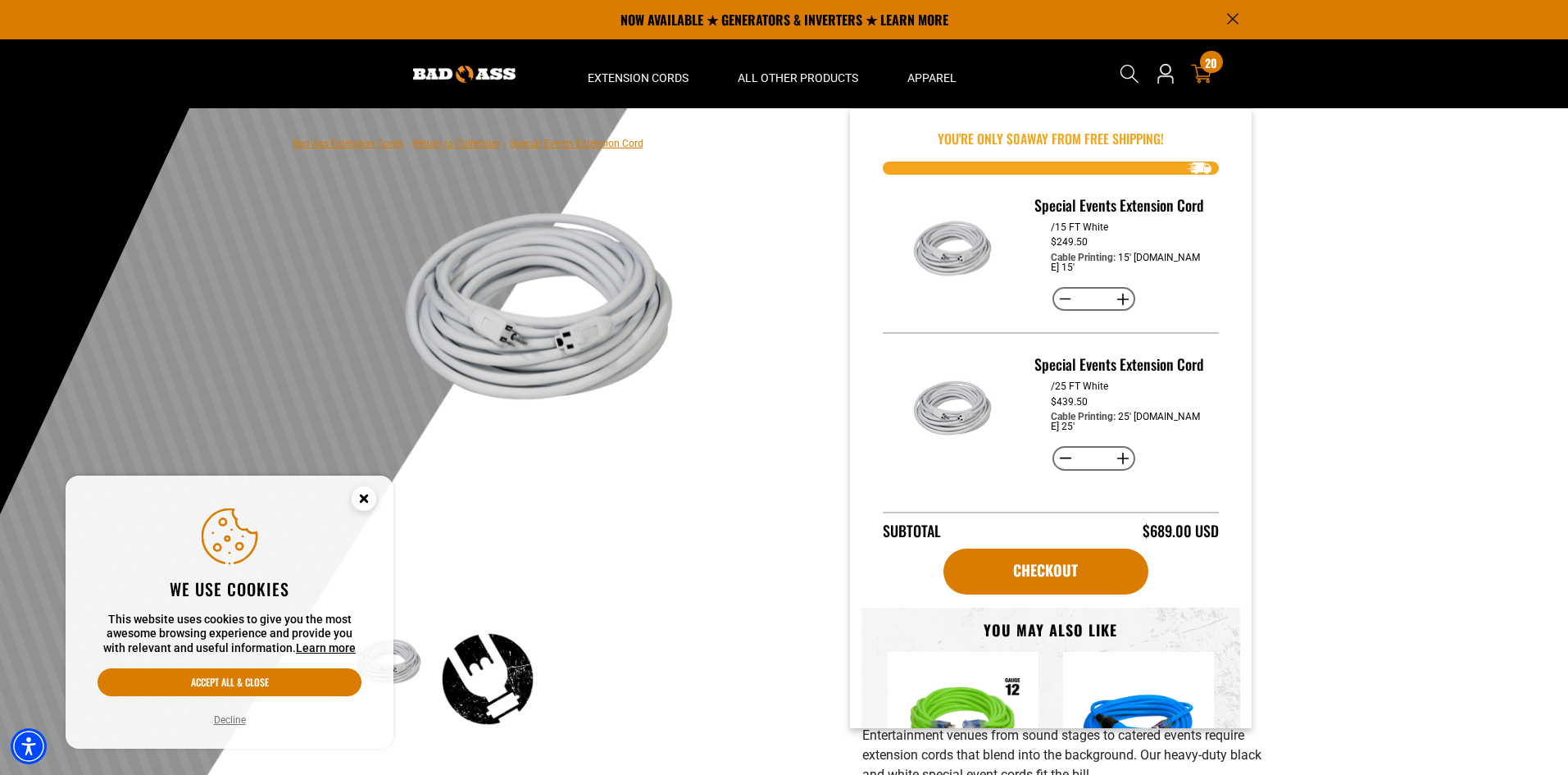
click at [1211, 69] on span "20" at bounding box center [1211, 63] width 13 height 13
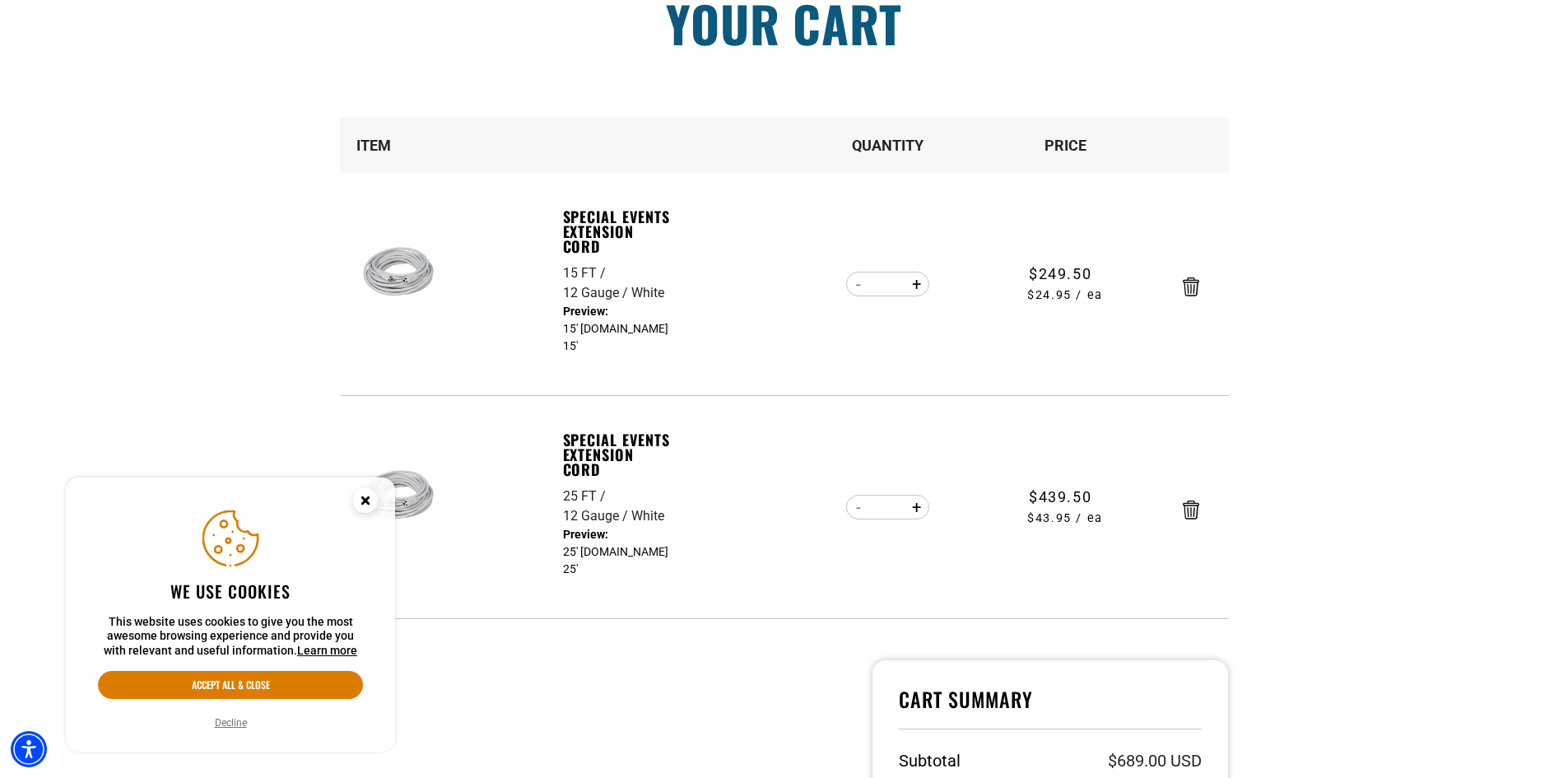
scroll to position [165, 0]
click at [366, 502] on icon "Cookie Consent" at bounding box center [365, 500] width 6 height 6
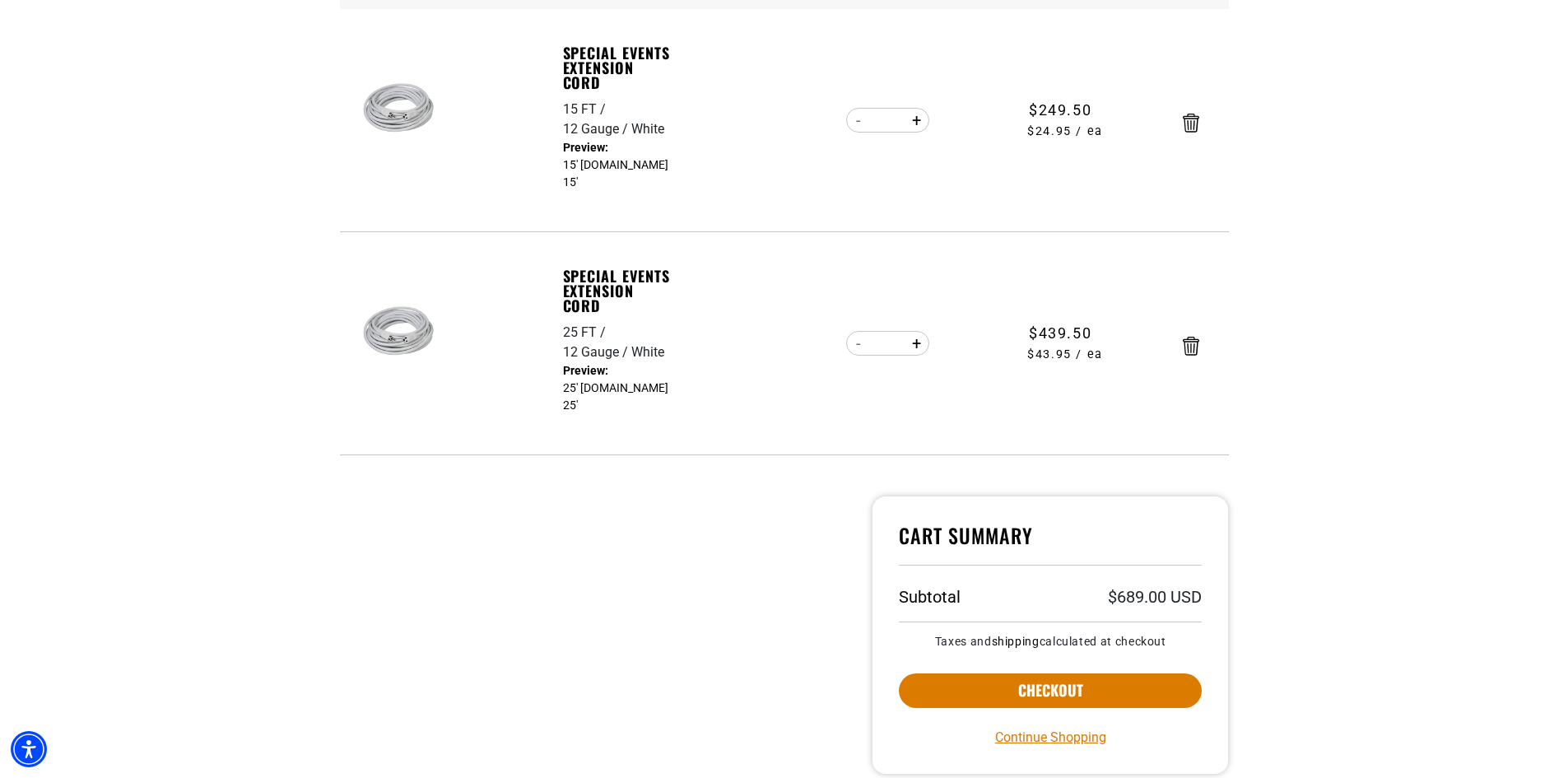
scroll to position [329, 0]
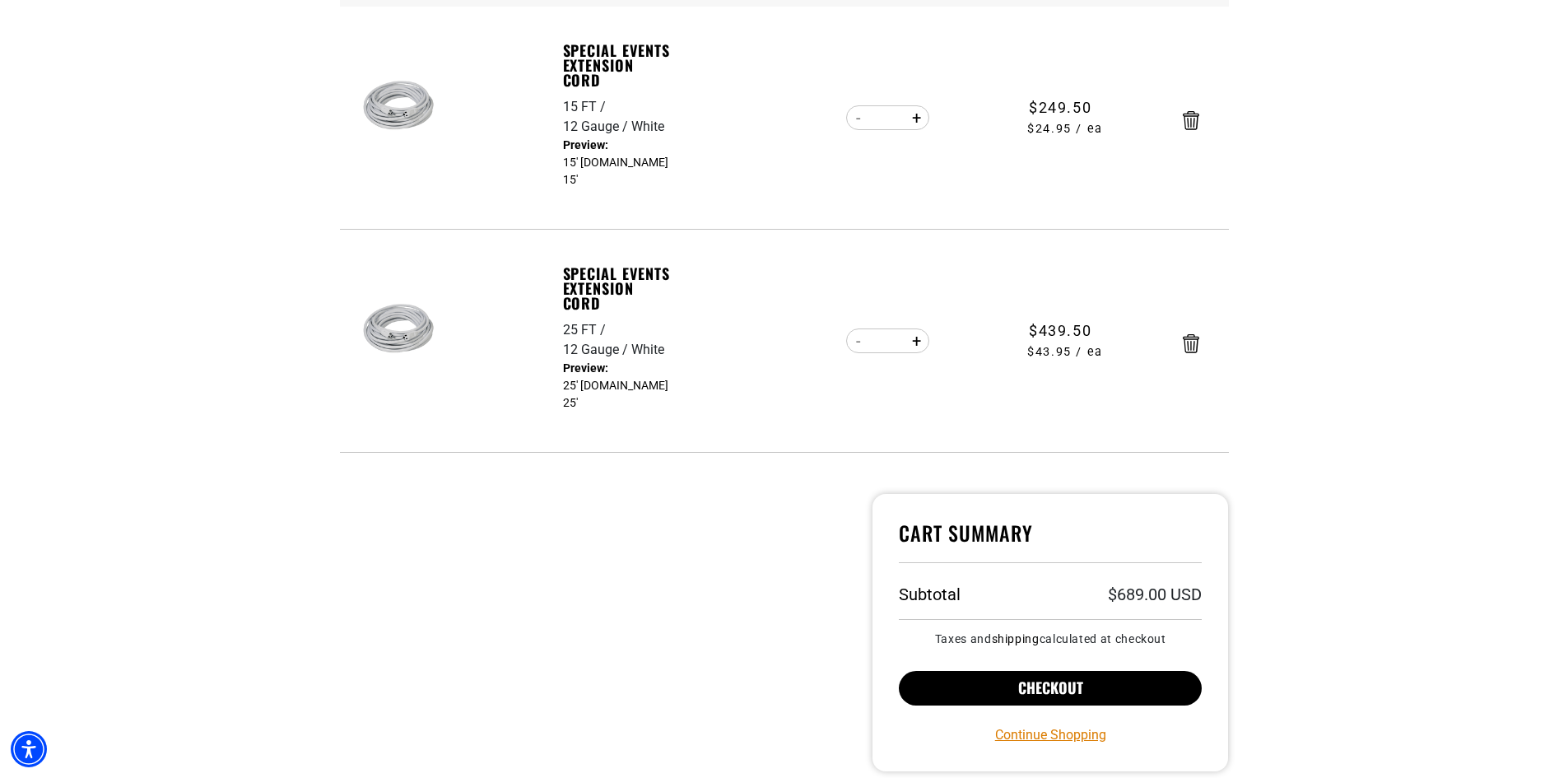
click at [1032, 682] on button "Checkout" at bounding box center [1051, 687] width 304 height 34
